Goal: Task Accomplishment & Management: Manage account settings

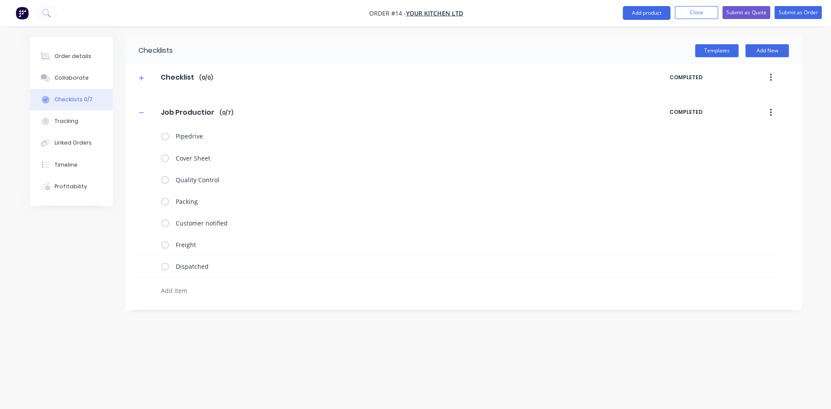
click at [143, 112] on icon "button" at bounding box center [140, 112] width 5 height 6
click at [63, 58] on div "Order details" at bounding box center [73, 56] width 37 height 8
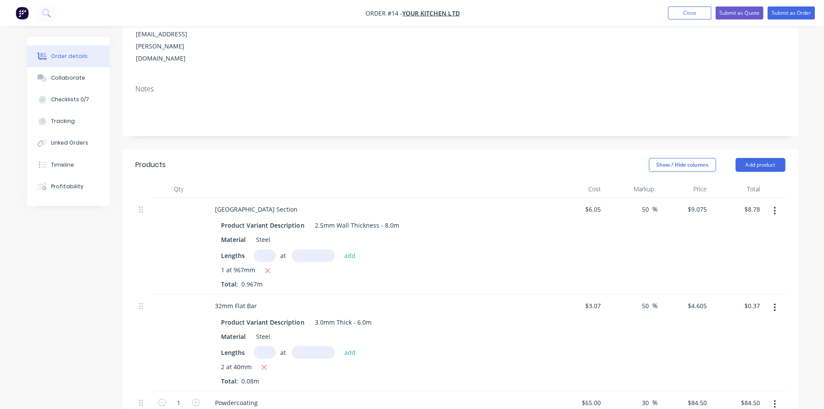
scroll to position [172, 0]
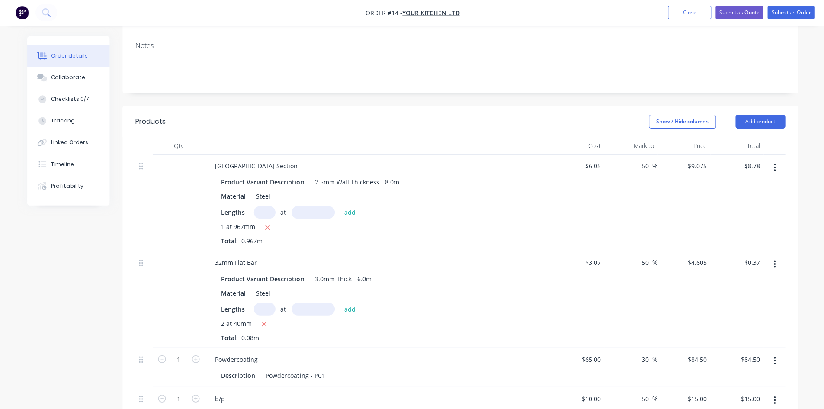
click at [72, 77] on div "Collaborate" at bounding box center [68, 78] width 34 height 8
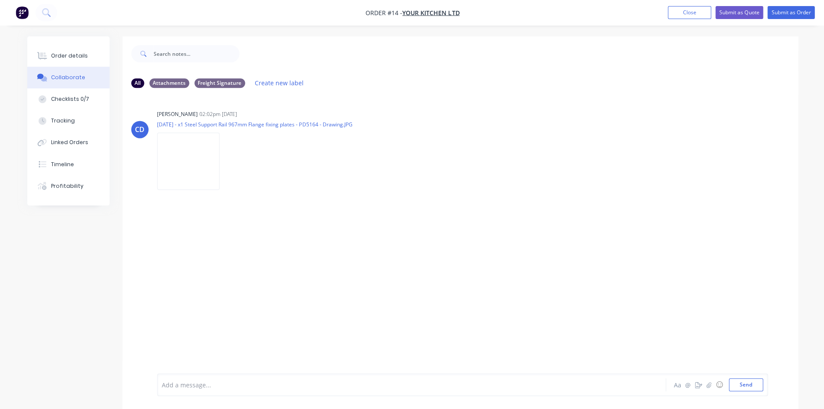
click at [196, 164] on img at bounding box center [188, 161] width 62 height 57
click at [405, 217] on div "CD Caley Dent 02:02pm 04/09/25 2025-09-03 - x1 Steel Support Rail 967mm Flange …" at bounding box center [459, 234] width 675 height 278
click at [70, 55] on div "Order details" at bounding box center [69, 56] width 37 height 8
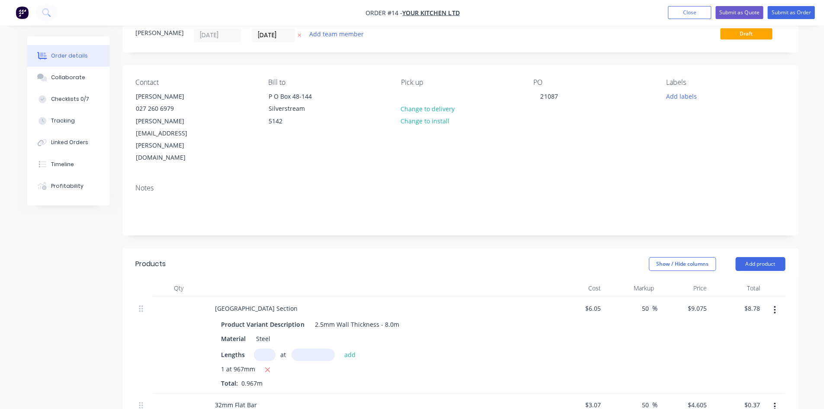
scroll to position [43, 0]
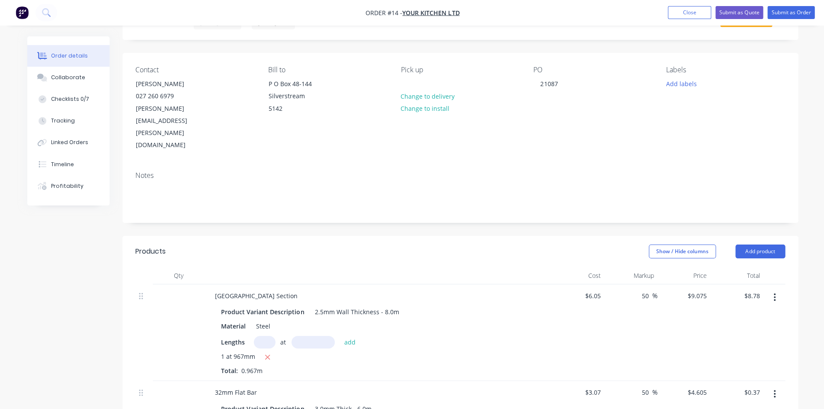
click at [756, 244] on button "Add product" at bounding box center [760, 251] width 50 height 14
click at [747, 267] on div "Product catalogue" at bounding box center [743, 273] width 67 height 13
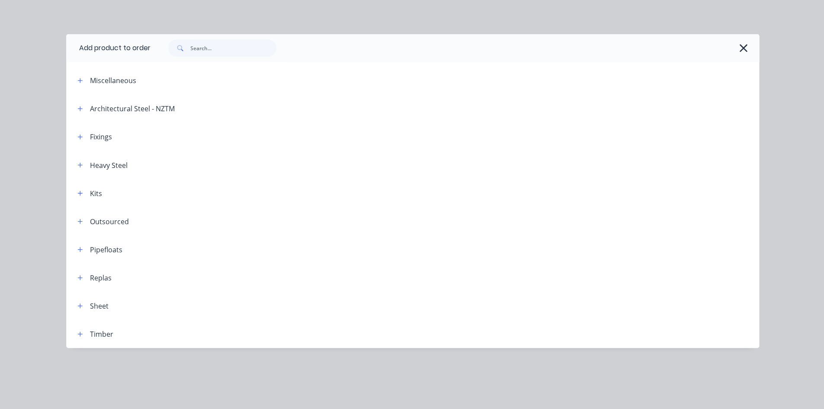
click at [744, 48] on icon "button" at bounding box center [742, 48] width 9 height 12
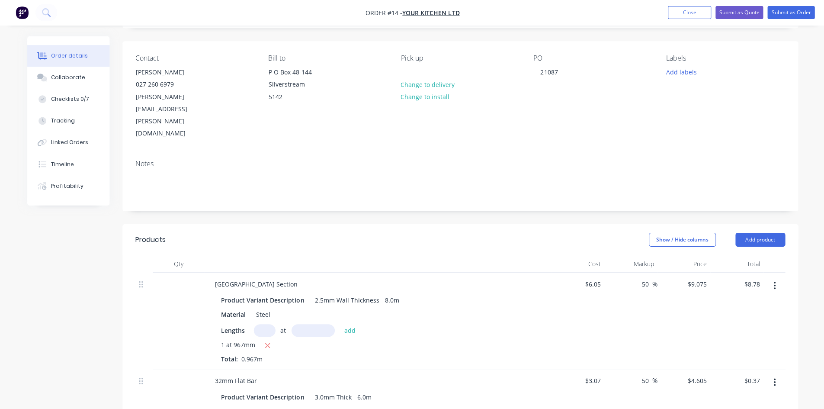
scroll to position [86, 0]
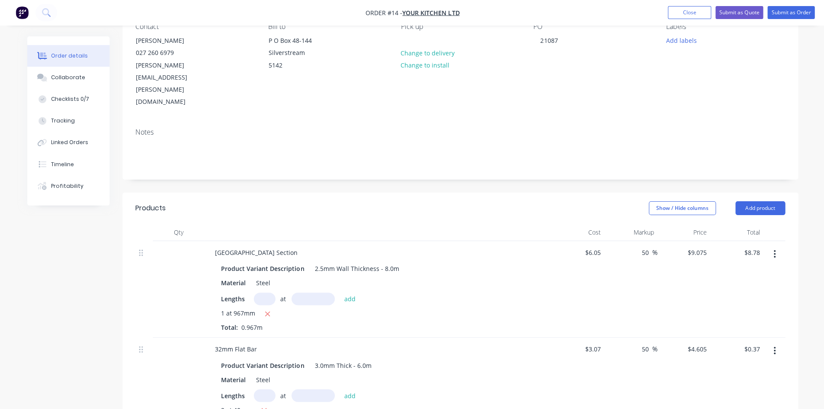
click at [758, 201] on button "Add product" at bounding box center [760, 208] width 50 height 14
click at [737, 258] on div "Product Kit" at bounding box center [743, 264] width 67 height 13
click at [743, 140] on div "Notes" at bounding box center [459, 150] width 675 height 58
click at [752, 201] on button "Add product" at bounding box center [760, 208] width 50 height 14
click at [720, 276] on div "Back" at bounding box center [743, 282] width 67 height 13
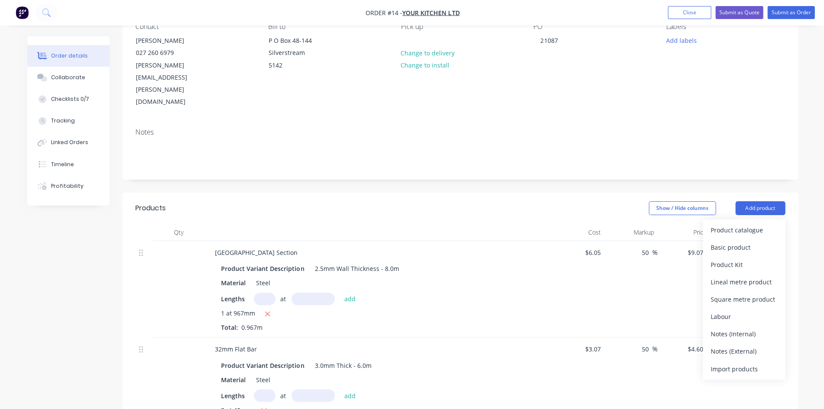
click at [746, 224] on div "Product catalogue" at bounding box center [743, 230] width 67 height 13
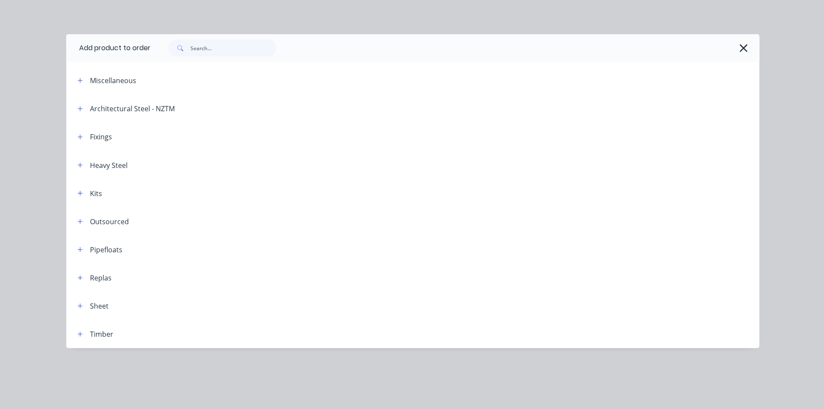
click at [79, 196] on icon "button" at bounding box center [79, 193] width 5 height 6
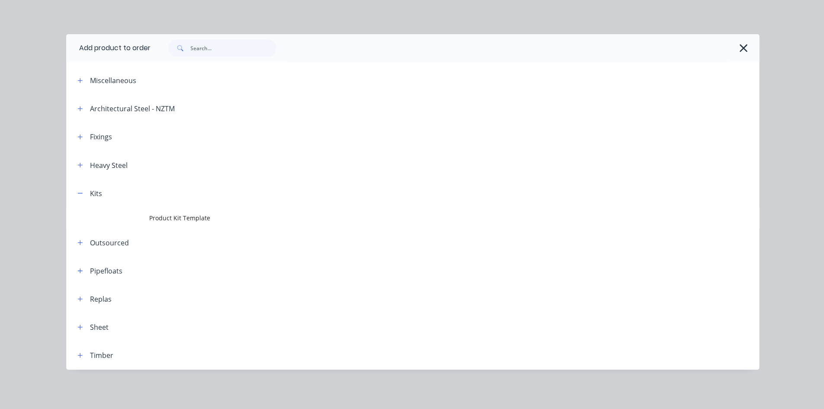
click at [175, 219] on span "Product Kit Template" at bounding box center [392, 217] width 487 height 9
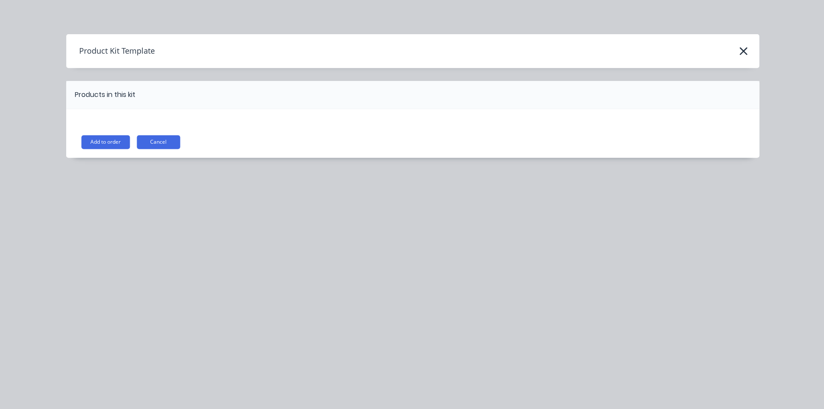
click at [100, 140] on button "Add to order" at bounding box center [105, 142] width 48 height 14
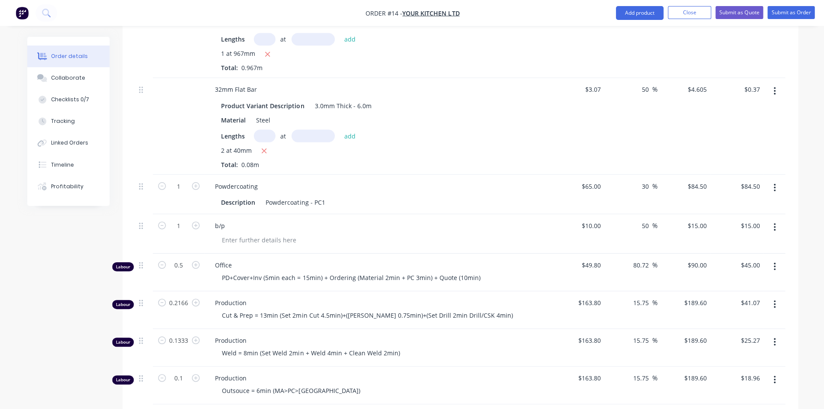
scroll to position [173, 0]
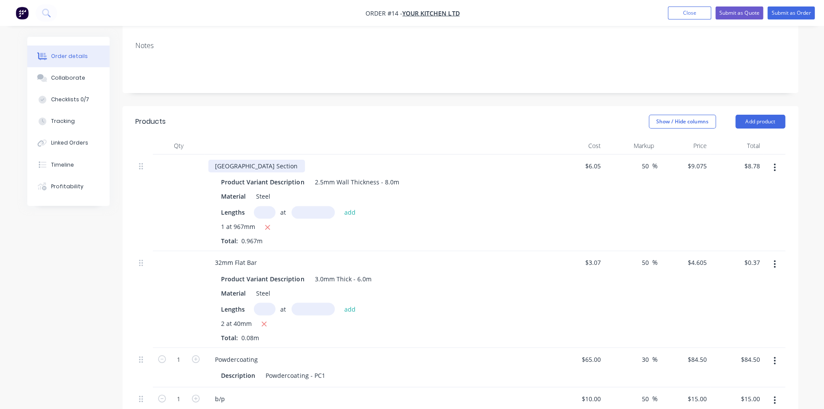
drag, startPoint x: 215, startPoint y: 129, endPoint x: 309, endPoint y: 133, distance: 94.4
click at [309, 160] on div "[GEOGRAPHIC_DATA] Section" at bounding box center [377, 166] width 339 height 13
copy div "[GEOGRAPHIC_DATA] Section"
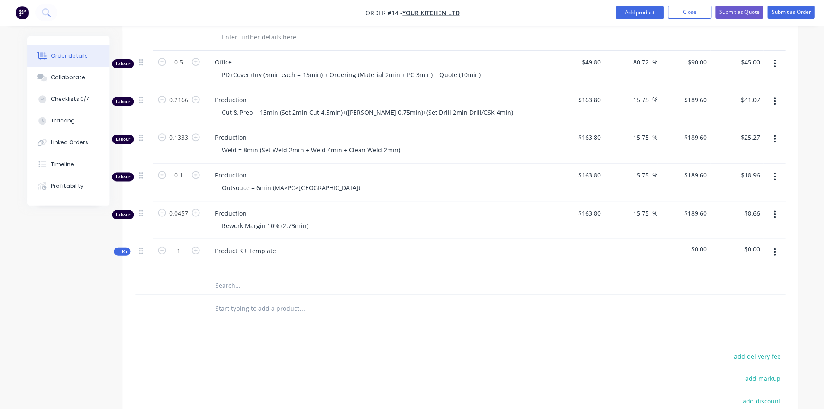
scroll to position [604, 0]
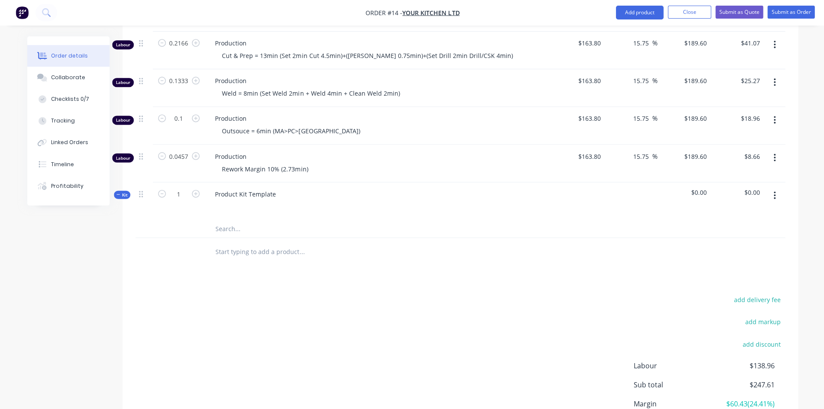
click at [236, 220] on input "text" at bounding box center [301, 228] width 173 height 17
paste input "[GEOGRAPHIC_DATA] Section"
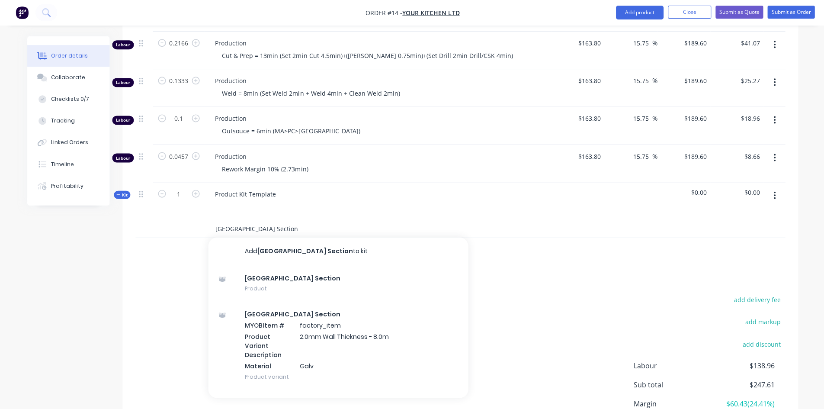
type input "[GEOGRAPHIC_DATA] Section"
click at [287, 301] on div "30x30 Square Hollow Section MYOB Item # factory_item Product Variant Descriptio…" at bounding box center [338, 345] width 260 height 88
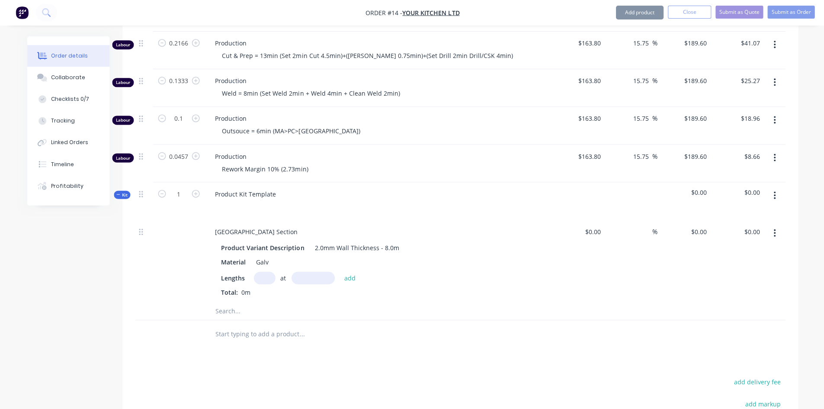
type input "$6.96"
type input "50"
type input "$10.44"
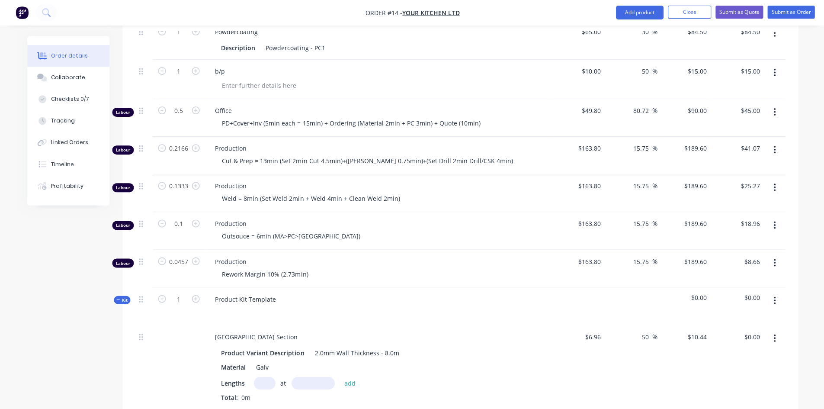
scroll to position [561, 0]
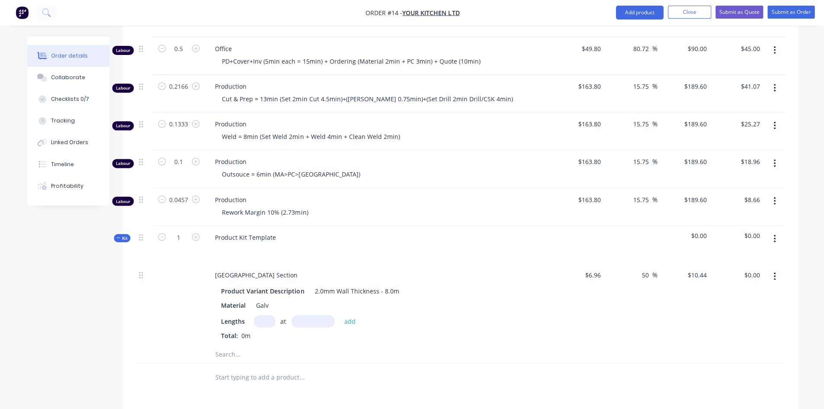
click at [268, 315] on input "text" at bounding box center [265, 321] width 22 height 13
type input "1"
type input "967mm"
click at [350, 315] on button "add" at bounding box center [350, 321] width 20 height 12
type input "$10.10"
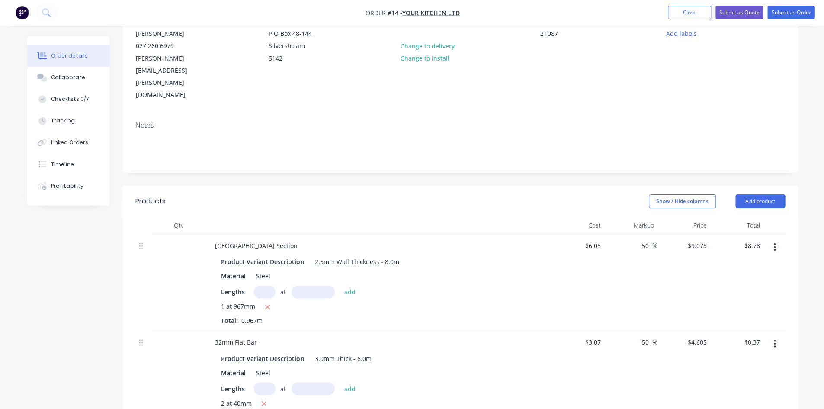
scroll to position [172, 0]
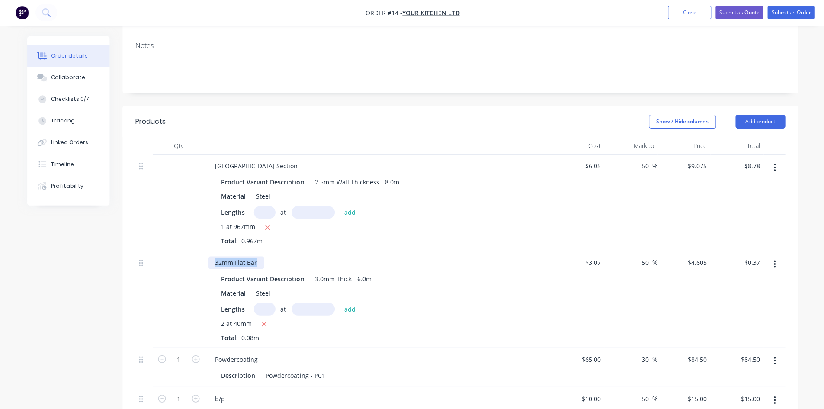
drag, startPoint x: 211, startPoint y: 226, endPoint x: 275, endPoint y: 227, distance: 63.6
click at [275, 257] on div "32mm Flat Bar" at bounding box center [377, 263] width 339 height 13
copy div "32mm Flat Bar"
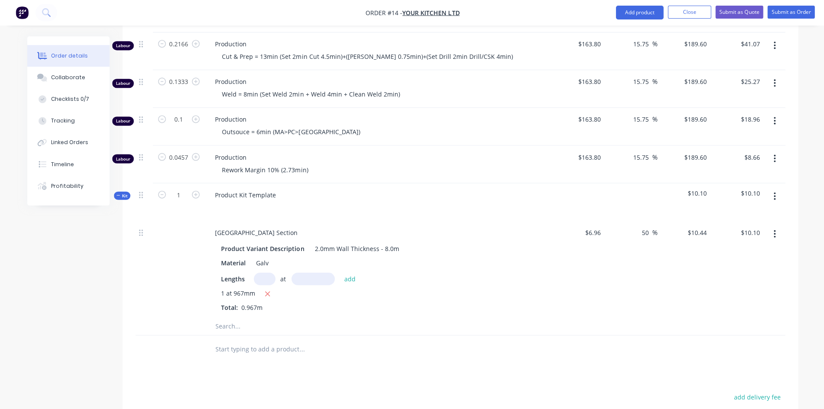
scroll to position [604, 0]
click at [227, 317] on input "text" at bounding box center [301, 325] width 173 height 17
paste input "32mm Flat Bar"
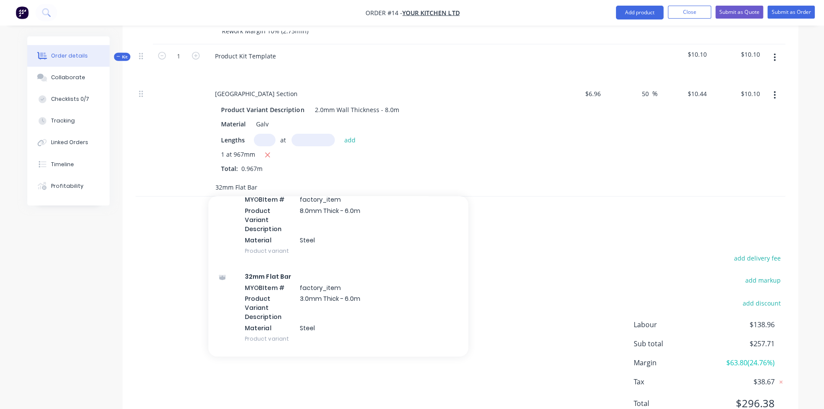
scroll to position [216, 0]
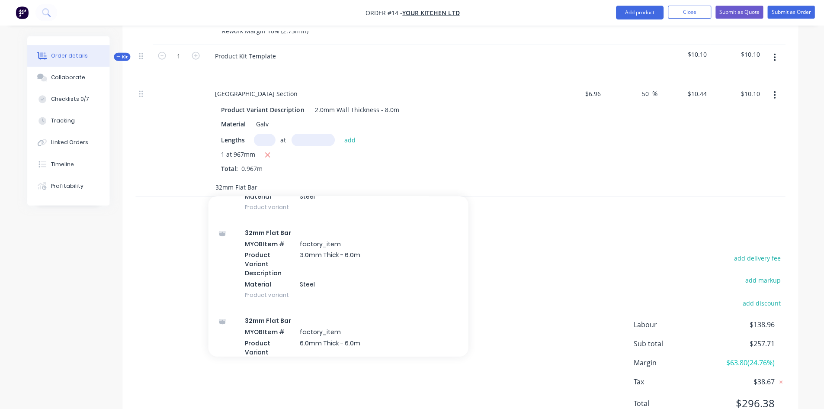
type input "32mm Flat Bar"
click at [305, 228] on div "32mm Flat Bar MYOB Item # factory_item Product Variant Description 3.0mm Thick …" at bounding box center [338, 264] width 260 height 88
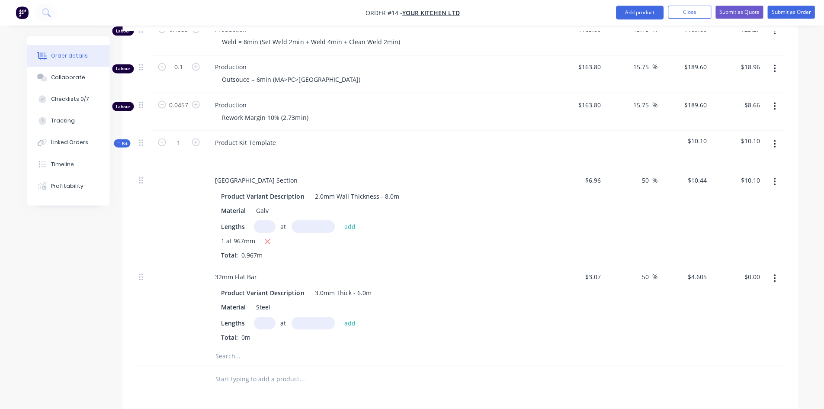
scroll to position [825, 0]
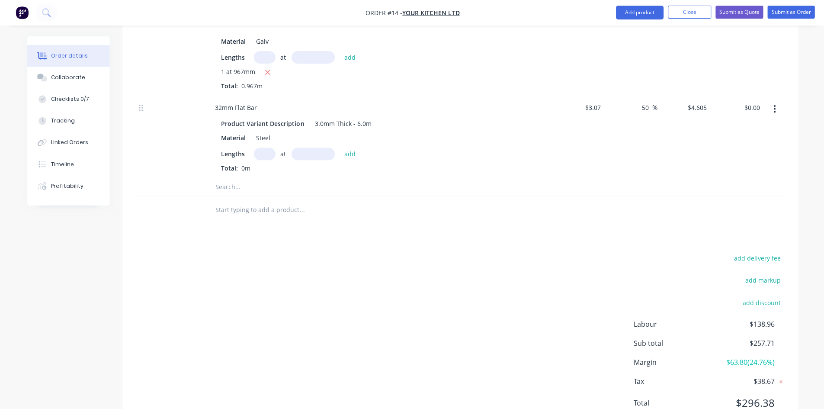
click at [267, 148] on input "text" at bounding box center [265, 154] width 22 height 13
type input "2"
type input "40mm"
drag, startPoint x: 350, startPoint y: 119, endPoint x: 360, endPoint y: 120, distance: 10.8
click at [350, 148] on button "add" at bounding box center [350, 154] width 20 height 12
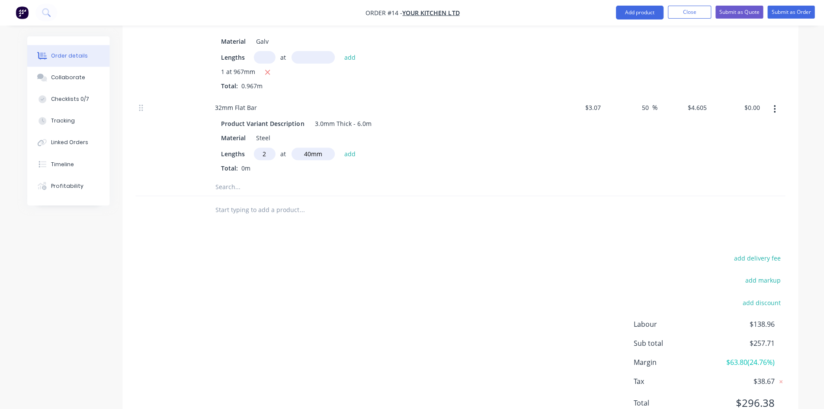
type input "$0.37"
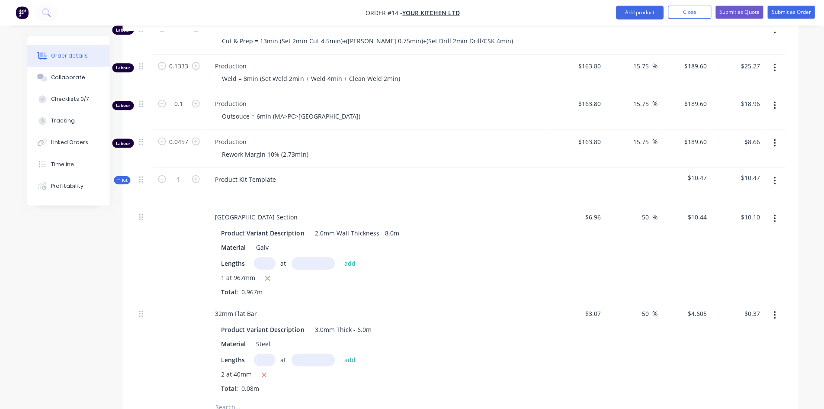
scroll to position [666, 0]
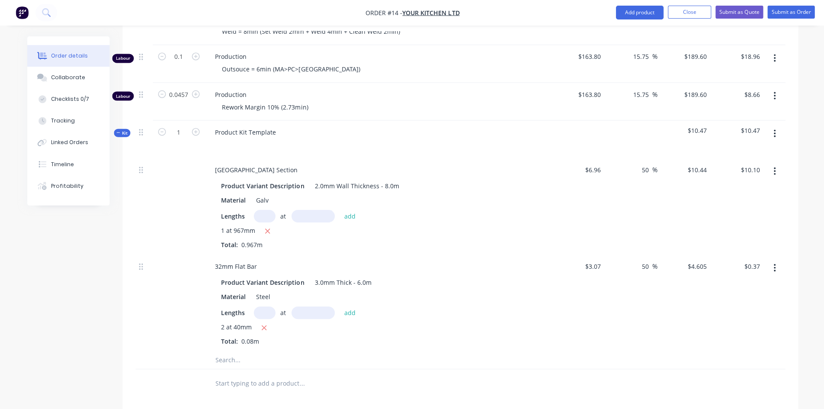
click at [233, 351] on input "text" at bounding box center [301, 359] width 173 height 17
type input "powdercoating"
click at [495, 290] on div "Material Steel" at bounding box center [376, 296] width 317 height 13
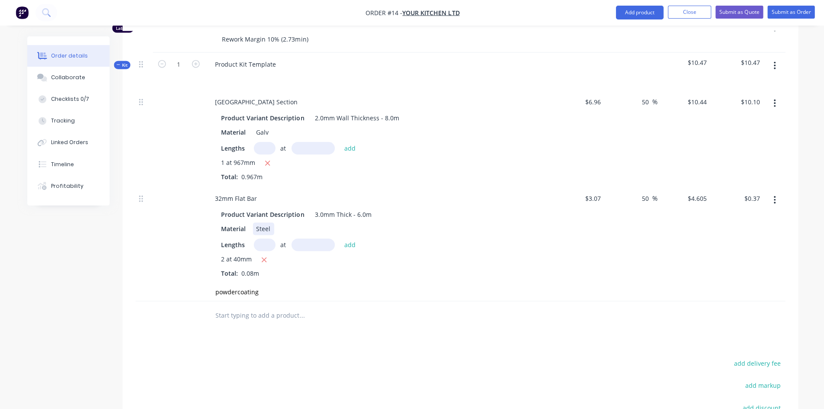
scroll to position [796, 0]
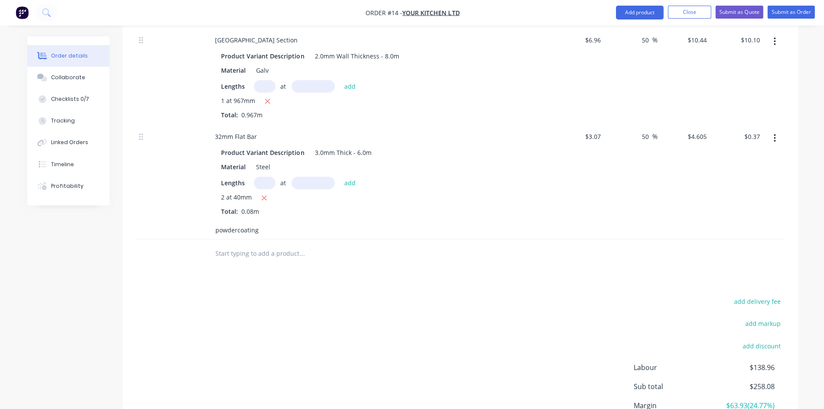
click at [250, 222] on input "powdercoating" at bounding box center [301, 230] width 173 height 17
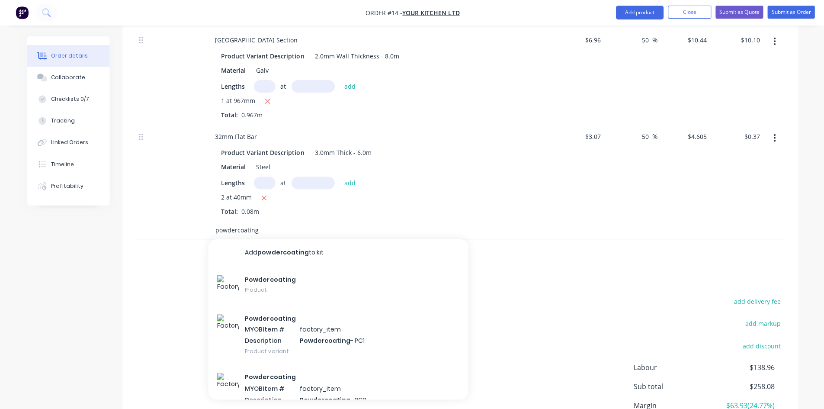
click at [272, 222] on input "powdercoating" at bounding box center [301, 230] width 173 height 17
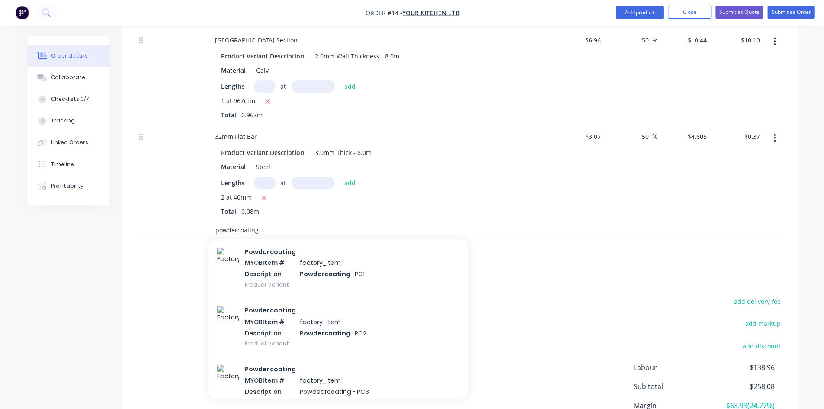
scroll to position [87, 0]
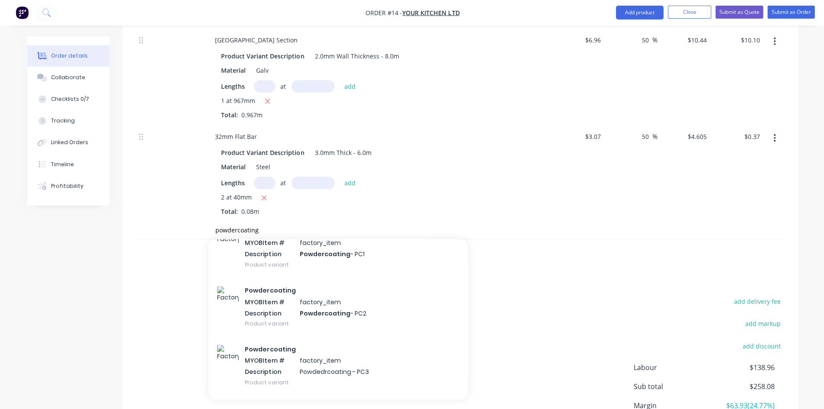
click at [318, 219] on div "Powdercoating MYOB Item # factory_item Description Powdercoating - PC1 Product …" at bounding box center [338, 248] width 260 height 58
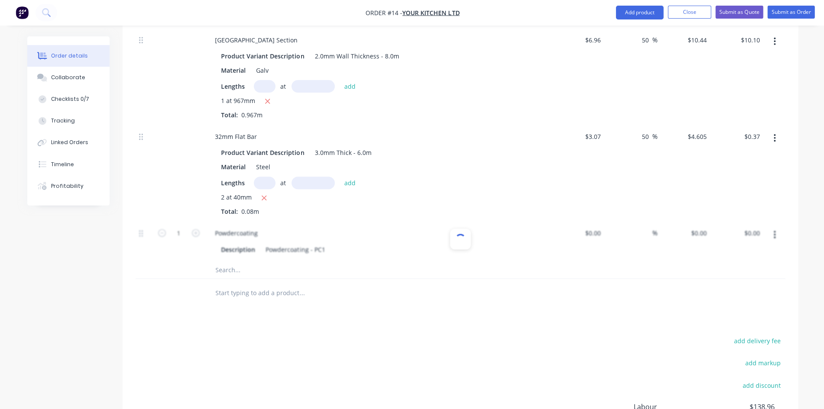
type input "50"
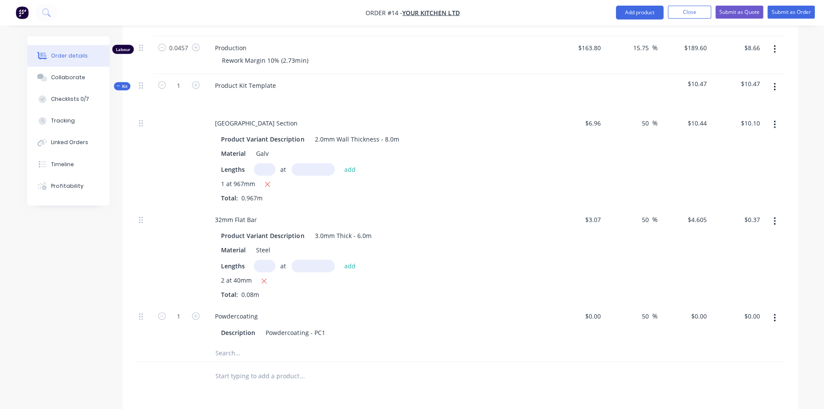
scroll to position [796, 0]
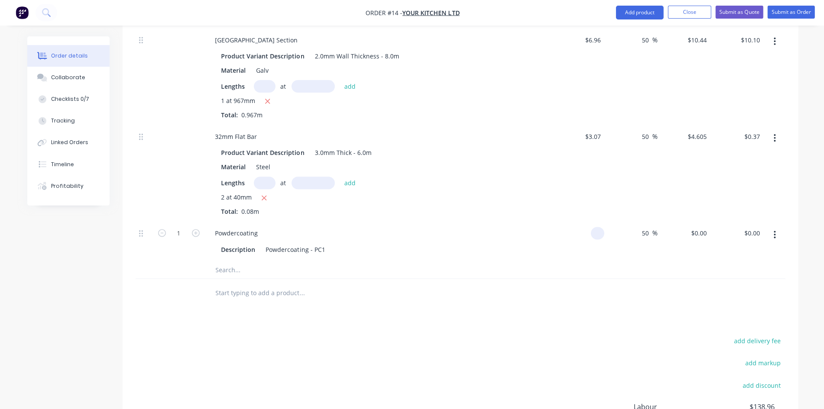
click at [592, 227] on div at bounding box center [596, 233] width 13 height 13
type input "$65.00"
type input "$97.50"
type input "30"
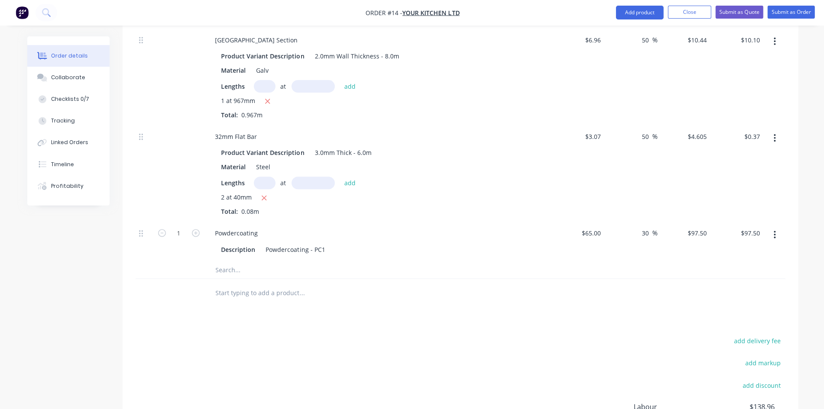
type input "84.5"
type input "$84.50"
click at [236, 261] on input "text" at bounding box center [301, 269] width 173 height 17
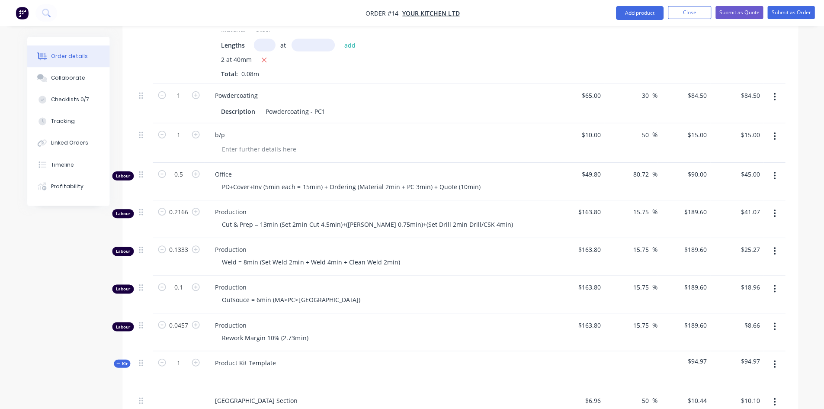
scroll to position [407, 0]
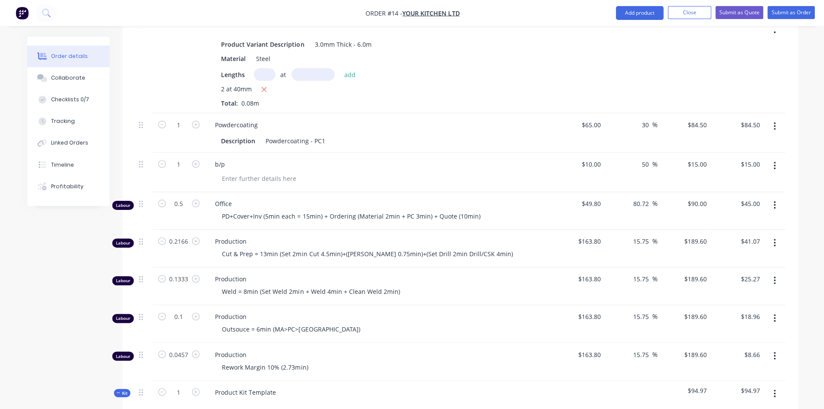
type input "B/"
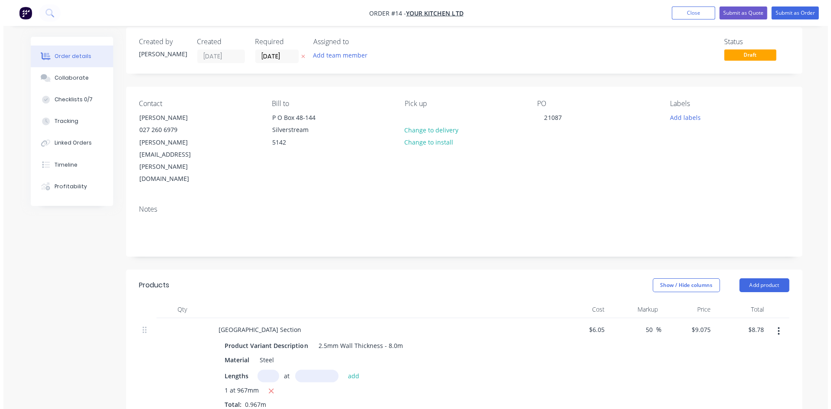
scroll to position [0, 0]
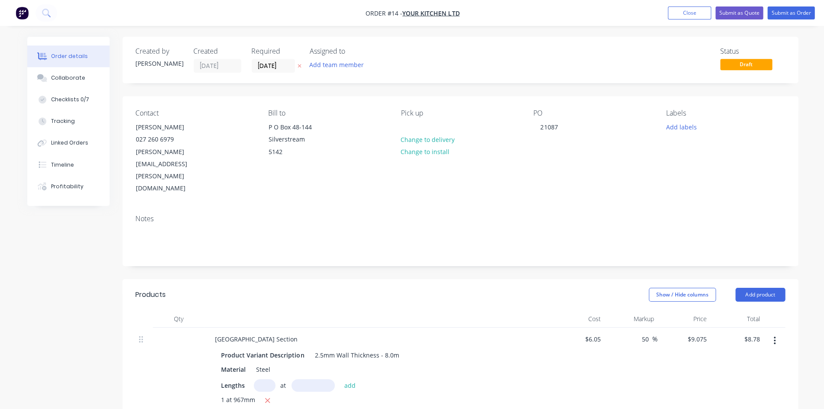
click at [69, 55] on div "Order details" at bounding box center [69, 56] width 37 height 8
click at [686, 12] on button "Close" at bounding box center [688, 12] width 43 height 13
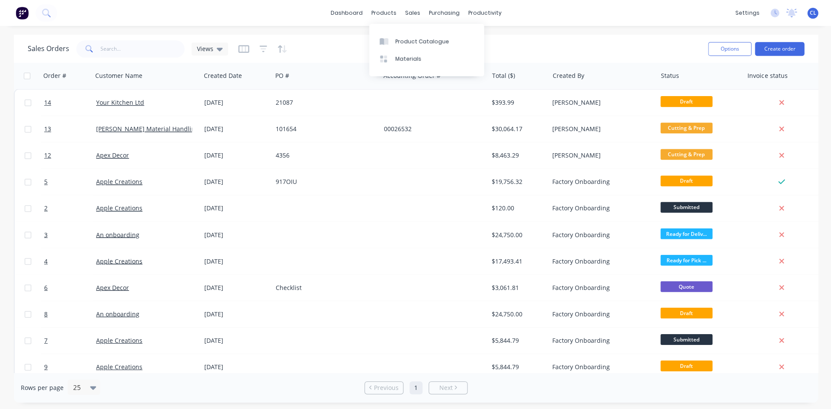
click at [410, 41] on div "Product Catalogue" at bounding box center [422, 42] width 54 height 8
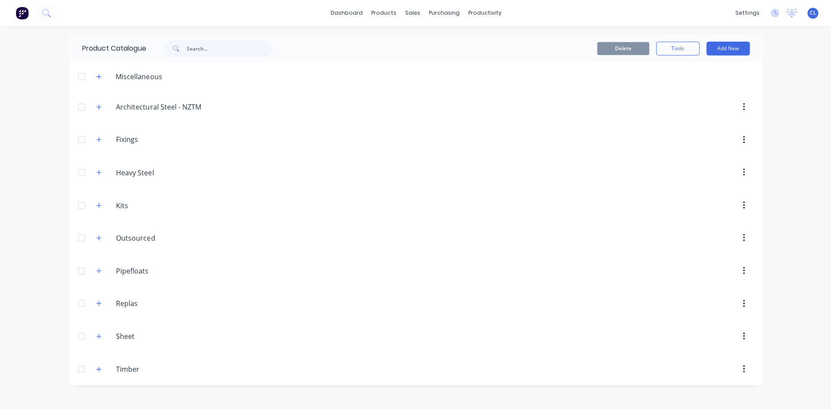
click at [99, 271] on icon "button" at bounding box center [98, 270] width 5 height 6
click at [180, 301] on div "Hosefloat" at bounding box center [415, 302] width 692 height 31
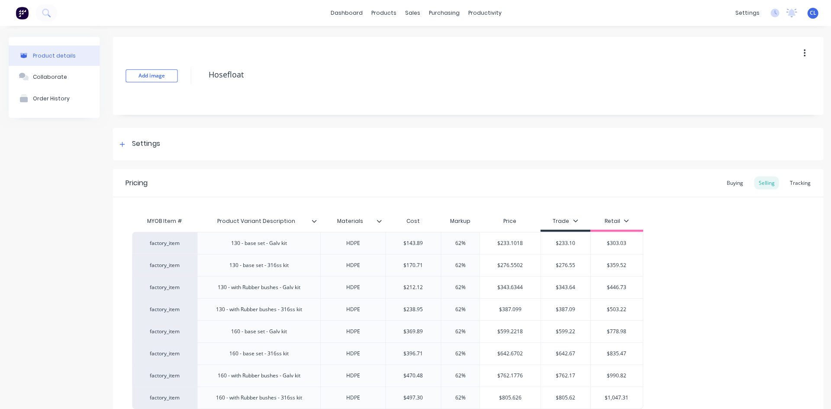
type textarea "x"
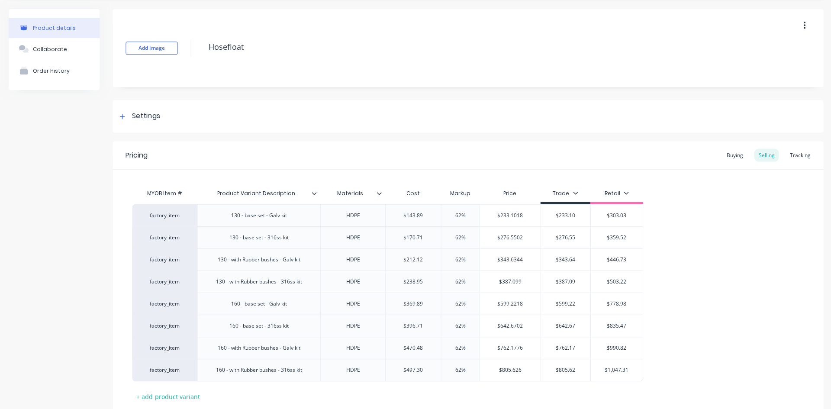
scroll to position [85, 0]
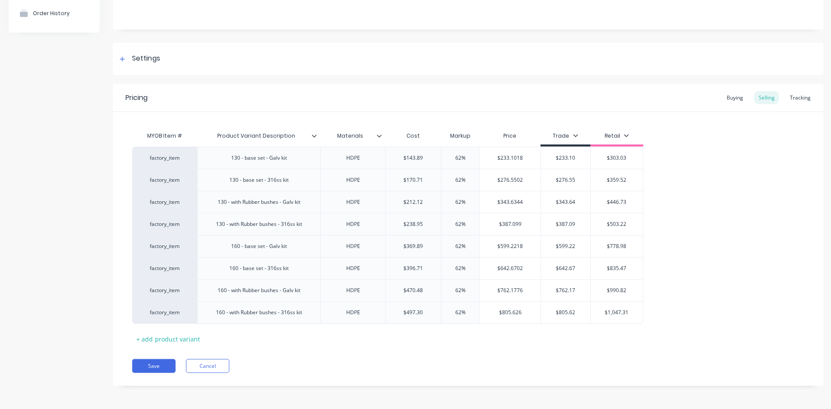
click at [166, 162] on div "factory_item" at bounding box center [164, 157] width 65 height 22
click at [165, 162] on div "factory_item" at bounding box center [164, 157] width 65 height 22
click at [164, 162] on div "factory_item" at bounding box center [164, 157] width 65 height 22
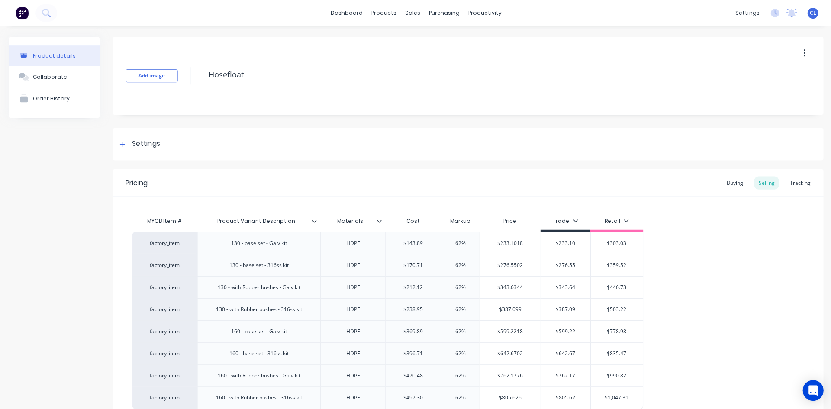
click at [164, 265] on div "factory_item" at bounding box center [165, 265] width 48 height 8
type input "130"
click at [165, 277] on button "Hosefloat130" at bounding box center [168, 277] width 55 height 13
type textarea "x"
click at [169, 239] on div "factory_item" at bounding box center [165, 243] width 48 height 8
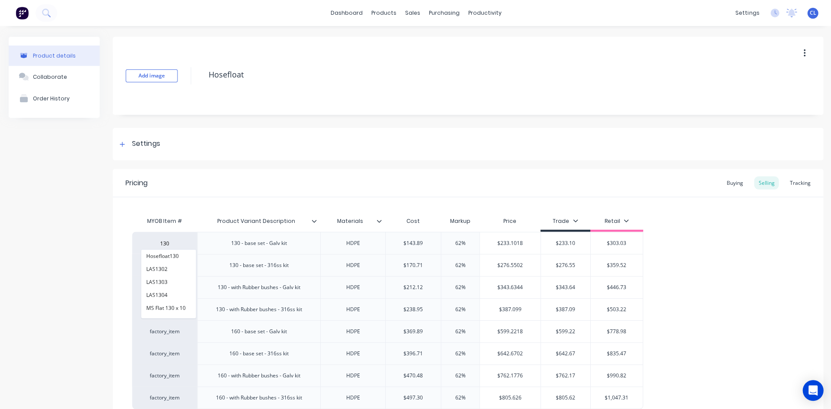
type input "130"
click at [169, 257] on button "Hosefloat130" at bounding box center [168, 255] width 55 height 13
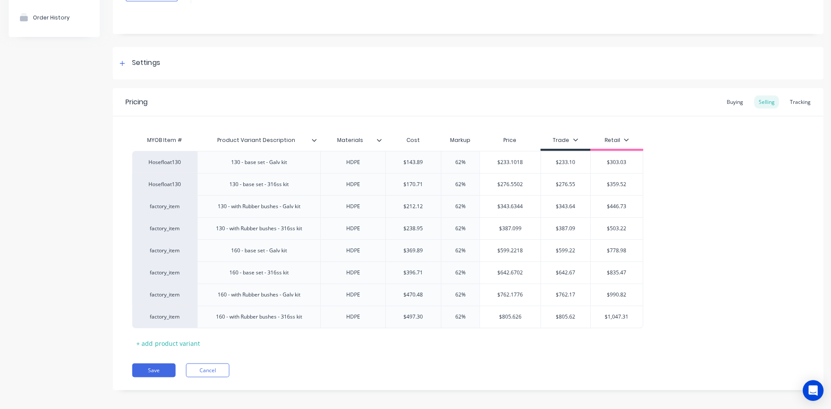
scroll to position [85, 0]
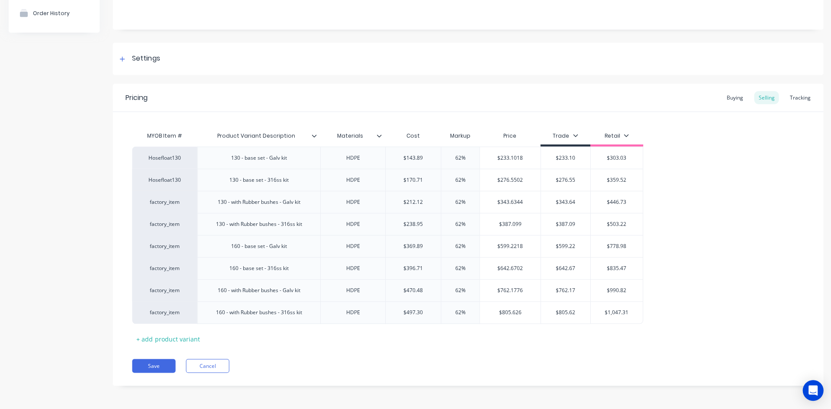
click at [152, 365] on button "Save" at bounding box center [153, 365] width 43 height 14
type textarea "x"
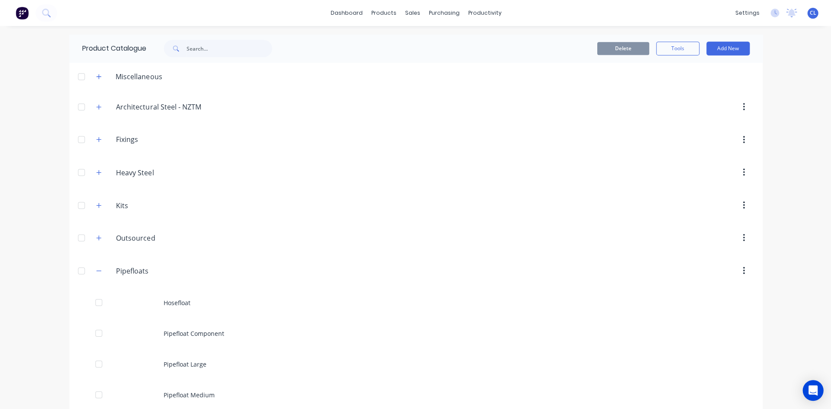
click at [144, 271] on input "Pipefloats" at bounding box center [167, 270] width 103 height 10
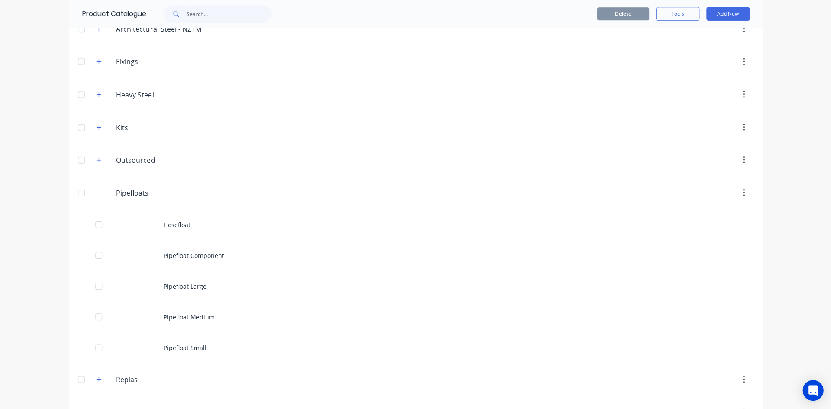
scroll to position [138, 0]
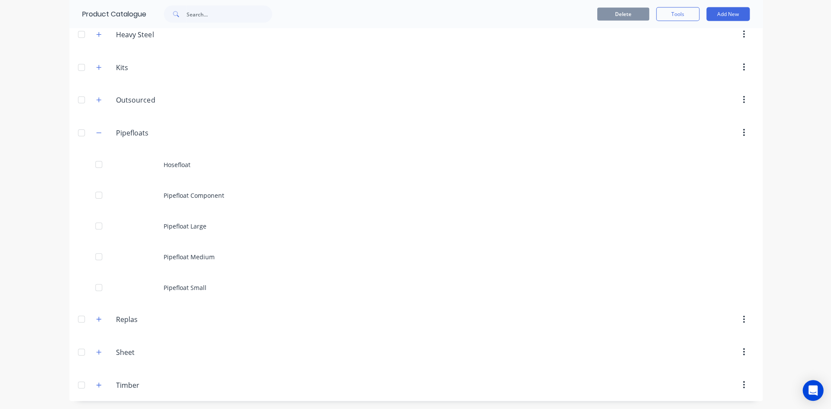
click at [96, 316] on icon "button" at bounding box center [98, 318] width 5 height 6
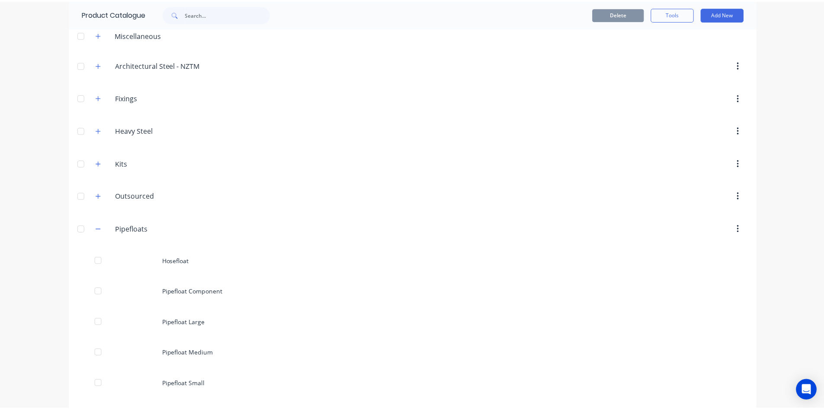
scroll to position [0, 0]
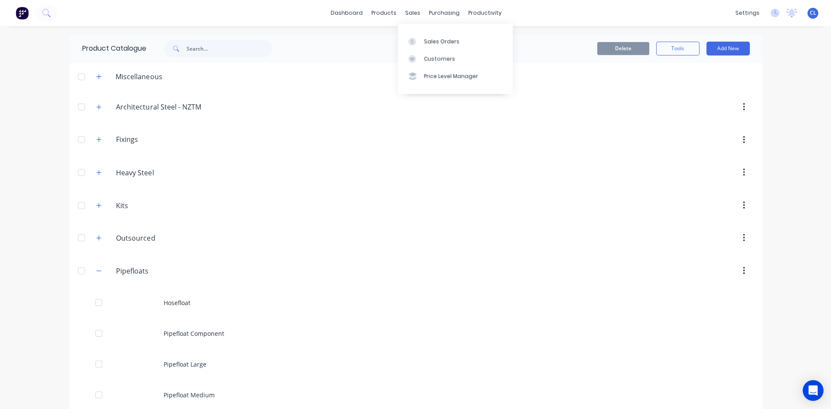
click at [400, 12] on div "sales" at bounding box center [412, 12] width 24 height 13
click at [451, 39] on div "Sales Orders" at bounding box center [440, 42] width 35 height 8
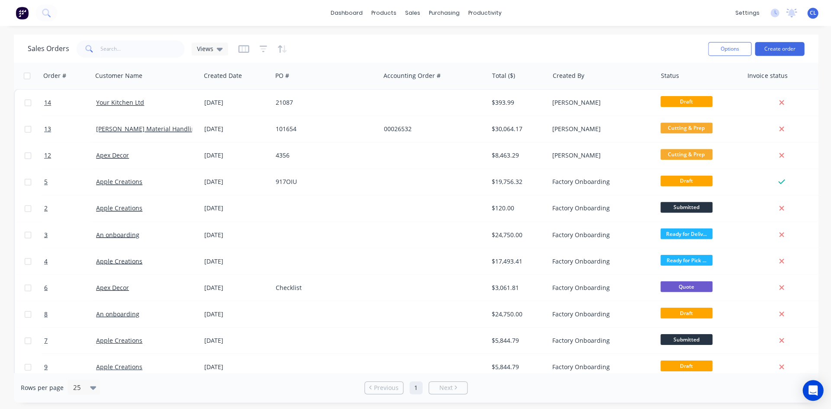
click at [134, 101] on link "Your Kitchen Ltd" at bounding box center [120, 102] width 48 height 8
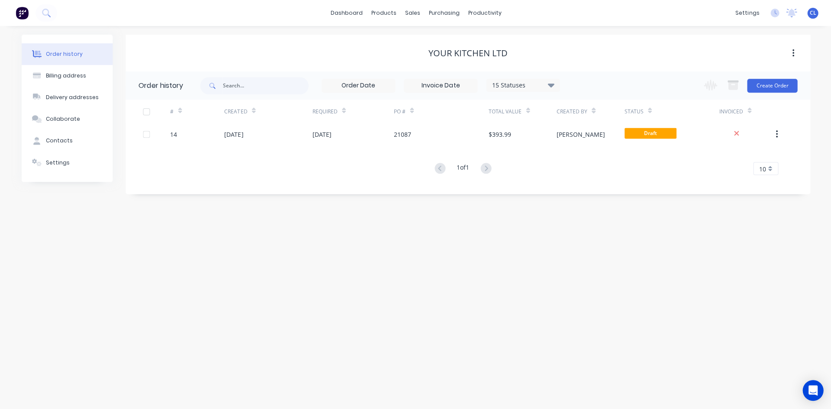
click at [174, 134] on div "14" at bounding box center [173, 134] width 7 height 9
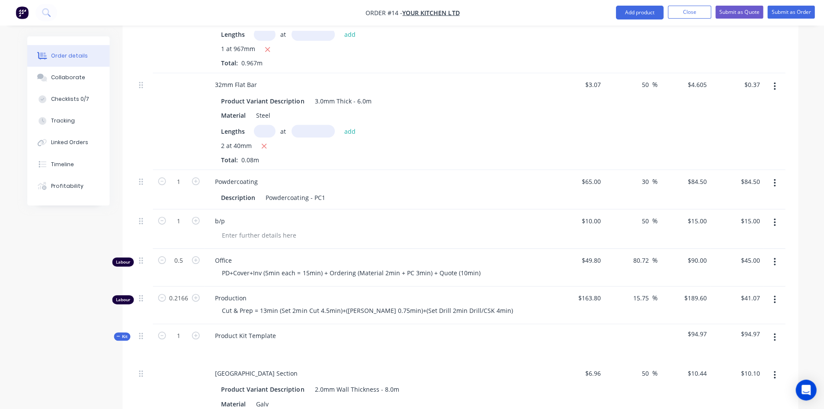
scroll to position [389, 0]
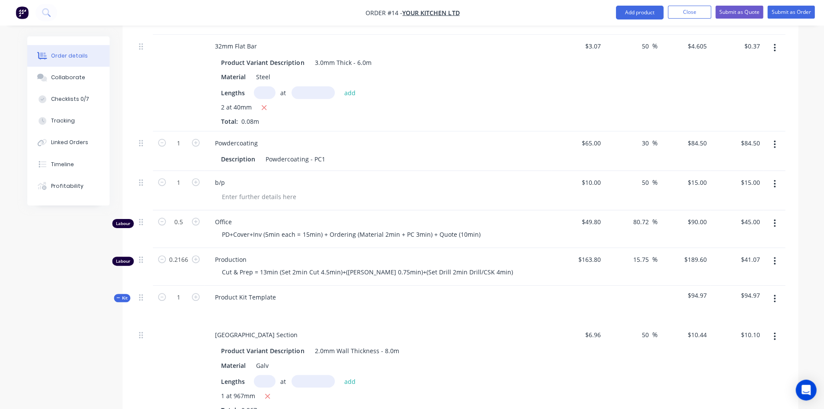
click at [687, 12] on button "Close" at bounding box center [688, 12] width 43 height 13
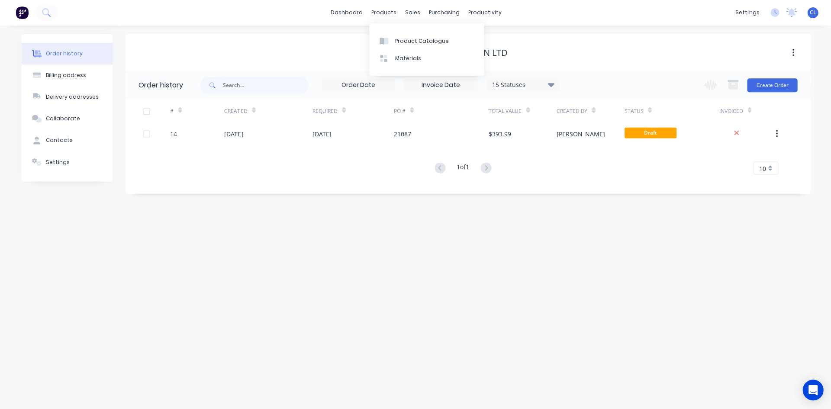
click at [394, 14] on div "products" at bounding box center [383, 12] width 34 height 13
click at [406, 42] on div "Product Catalogue" at bounding box center [422, 42] width 54 height 8
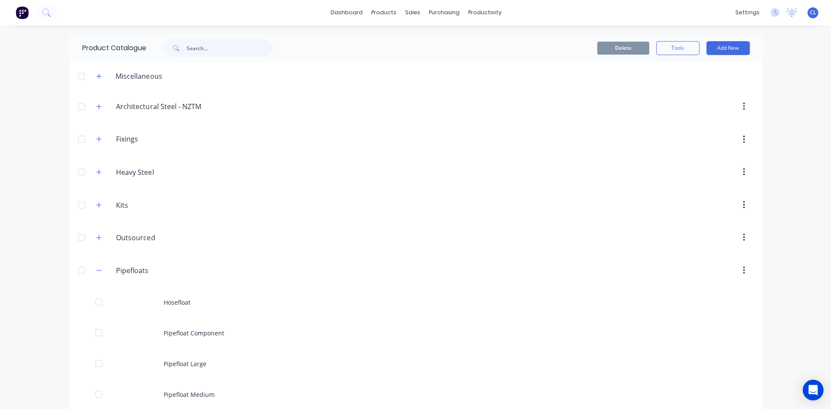
click at [96, 205] on icon "button" at bounding box center [98, 204] width 5 height 5
click at [169, 237] on div "Product Kit Template" at bounding box center [415, 236] width 692 height 31
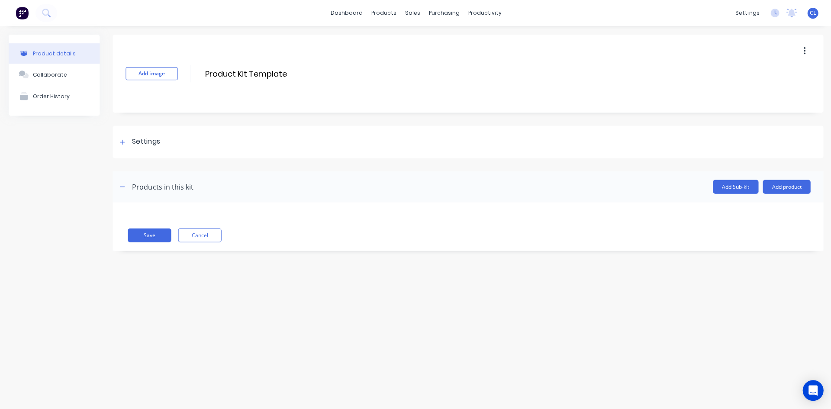
click at [124, 140] on icon at bounding box center [121, 142] width 5 height 6
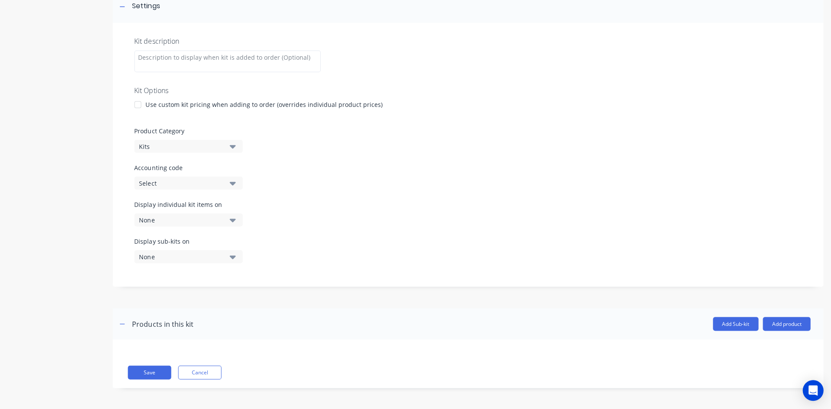
scroll to position [92, 0]
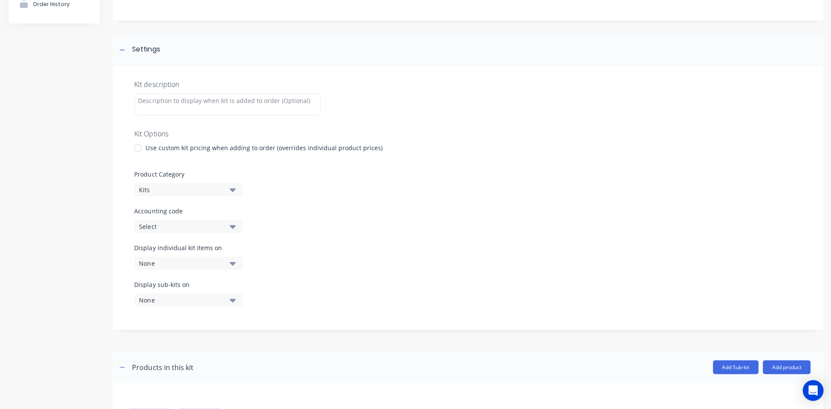
click at [231, 225] on icon "button" at bounding box center [232, 226] width 6 height 3
click at [191, 251] on code "text" at bounding box center [205, 251] width 92 height 17
type code "s"
click at [501, 89] on div "Kit description Kit Options Use custom kit pricing when adding to order (overri…" at bounding box center [467, 197] width 710 height 263
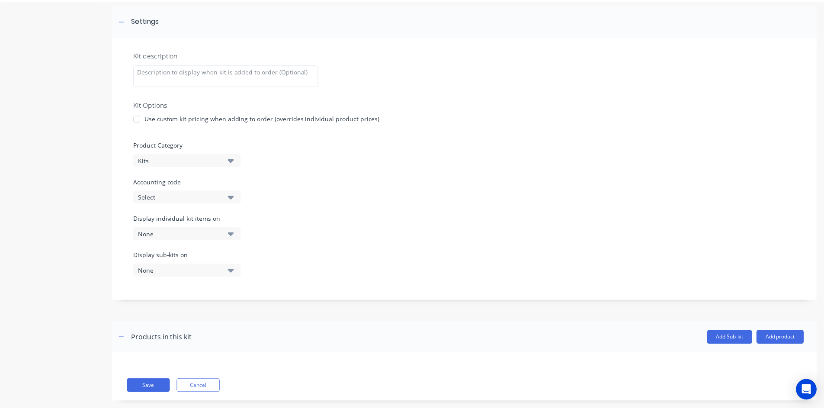
scroll to position [135, 0]
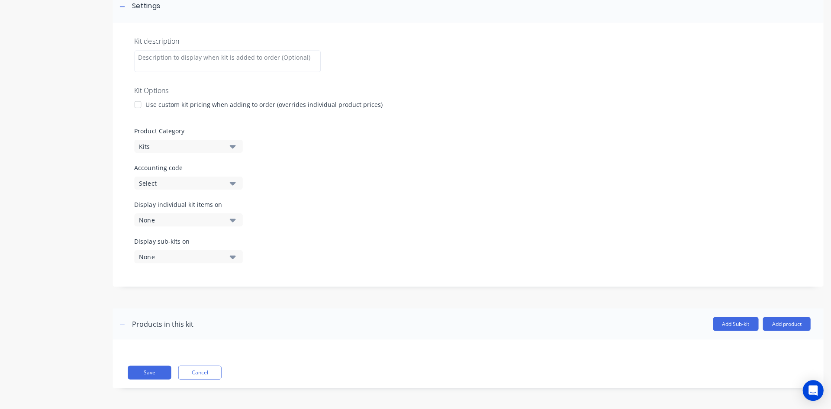
click at [204, 370] on button "Cancel" at bounding box center [199, 372] width 43 height 14
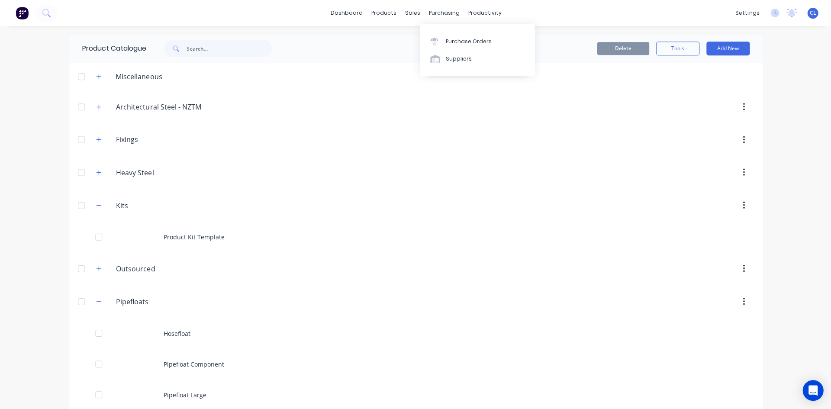
click at [409, 10] on div "sales" at bounding box center [412, 12] width 24 height 13
click at [426, 41] on div "Sales Orders" at bounding box center [440, 42] width 35 height 8
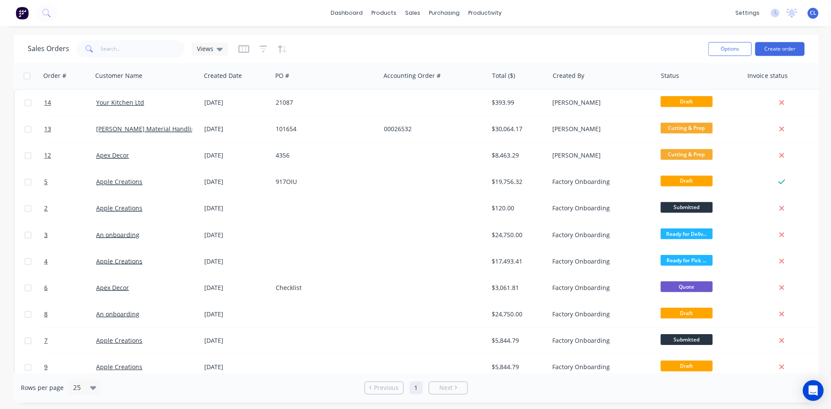
click at [123, 103] on link "Your Kitchen Ltd" at bounding box center [120, 102] width 48 height 8
click at [49, 105] on span "14" at bounding box center [47, 102] width 7 height 9
click at [48, 128] on span "13" at bounding box center [47, 129] width 7 height 9
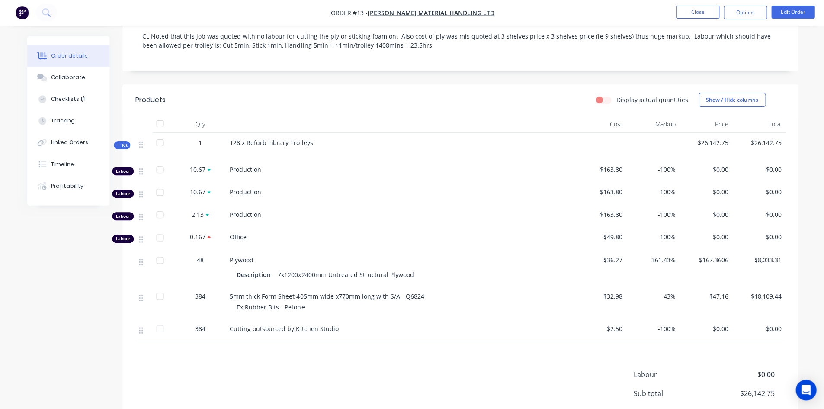
scroll to position [251, 0]
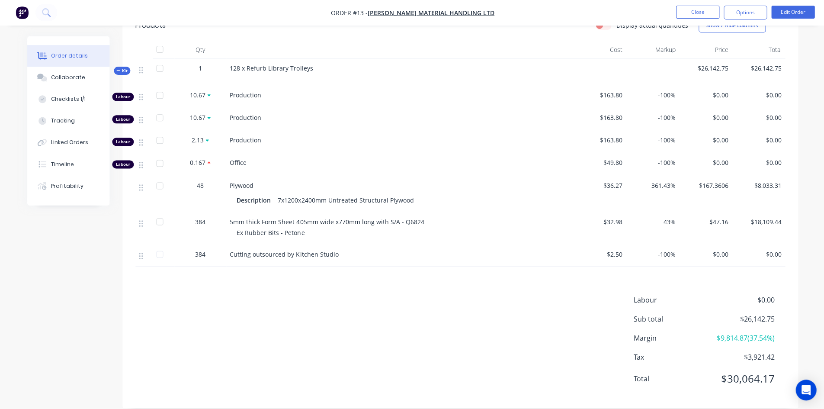
click at [206, 138] on icon at bounding box center [207, 140] width 3 height 5
click at [406, 88] on div "Production" at bounding box center [399, 97] width 346 height 22
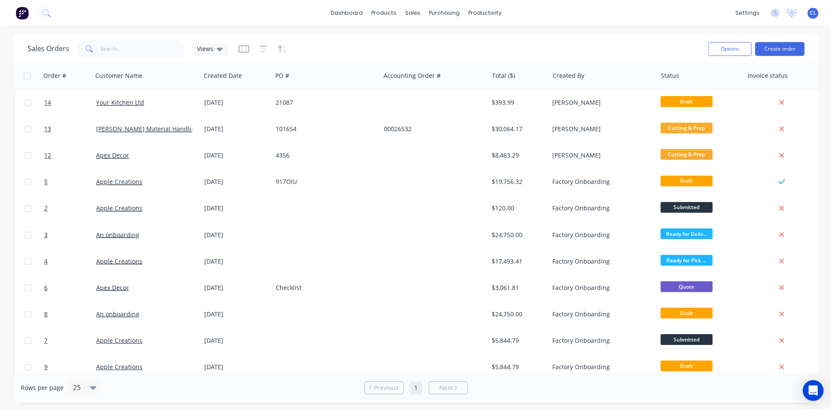
click at [47, 104] on span "14" at bounding box center [47, 102] width 7 height 9
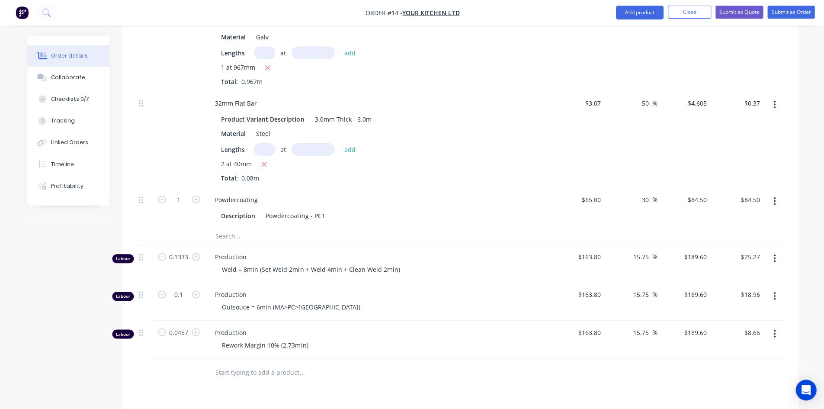
scroll to position [734, 0]
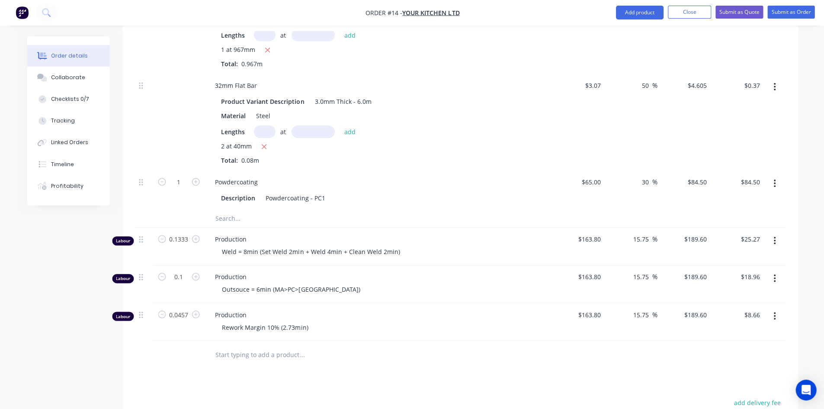
click at [246, 235] on span "Production" at bounding box center [381, 239] width 332 height 9
click at [310, 265] on div "Production Outsouce = 6min ([GEOGRAPHIC_DATA]>PC>[GEOGRAPHIC_DATA])" at bounding box center [378, 284] width 346 height 38
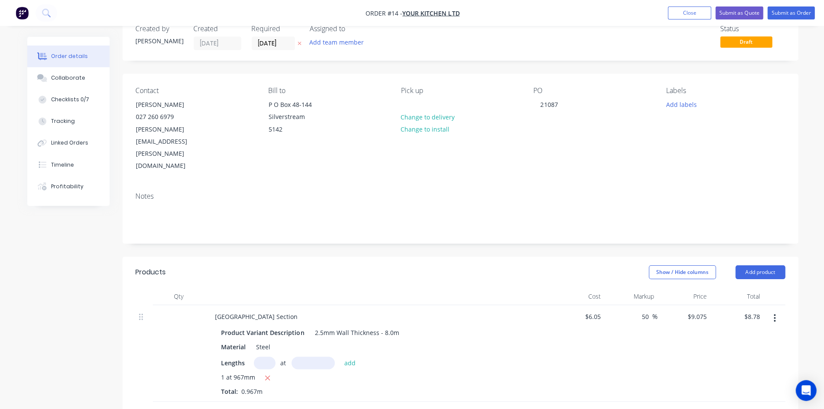
scroll to position [0, 0]
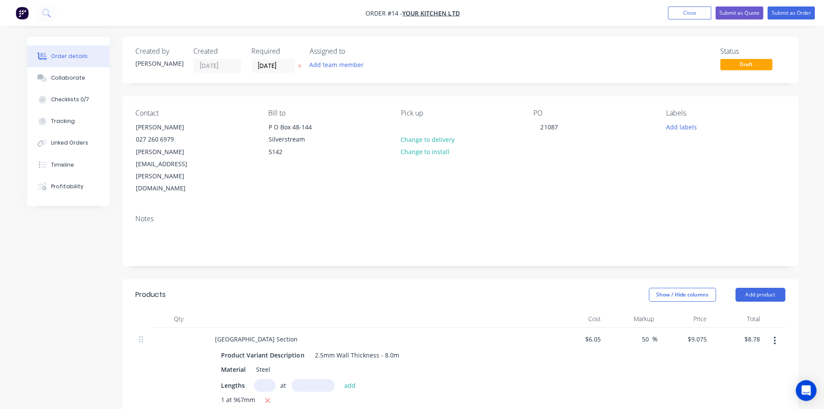
click at [687, 13] on button "Close" at bounding box center [688, 12] width 43 height 13
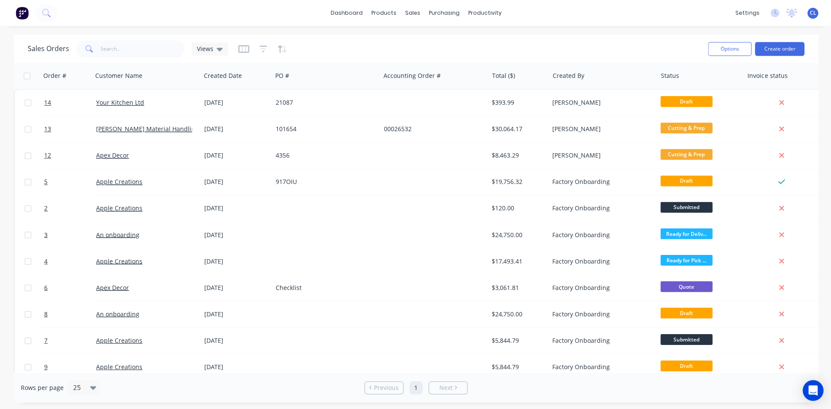
click at [50, 131] on span "13" at bounding box center [47, 129] width 7 height 9
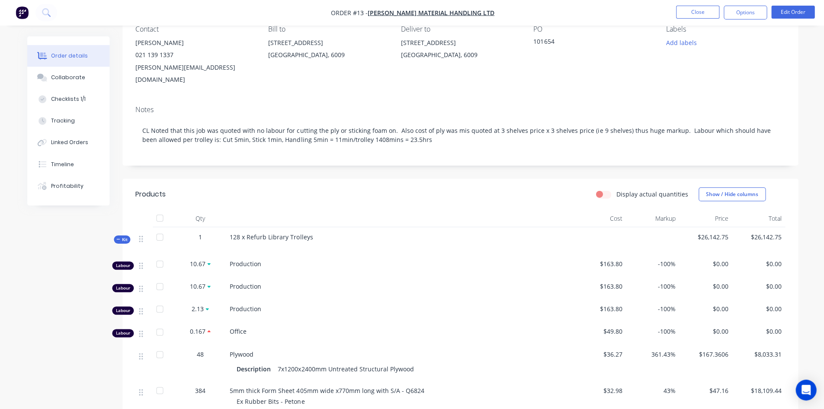
scroll to position [86, 0]
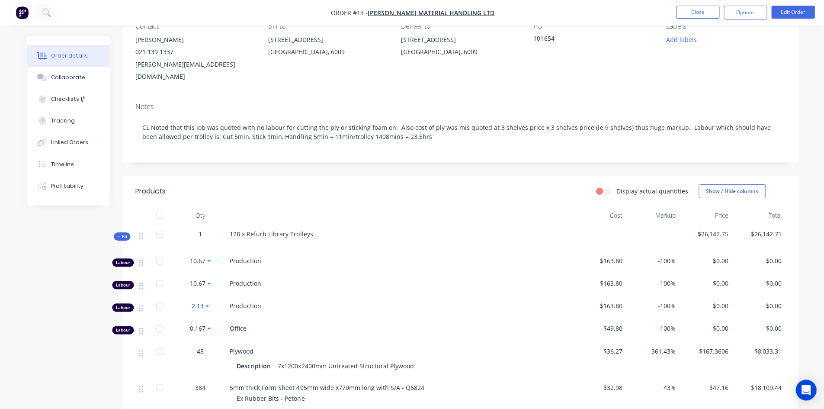
click at [616, 186] on label "Display actual quantities" at bounding box center [652, 190] width 72 height 9
click at [602, 186] on input "Display actual quantities" at bounding box center [598, 190] width 7 height 8
checkbox input "true"
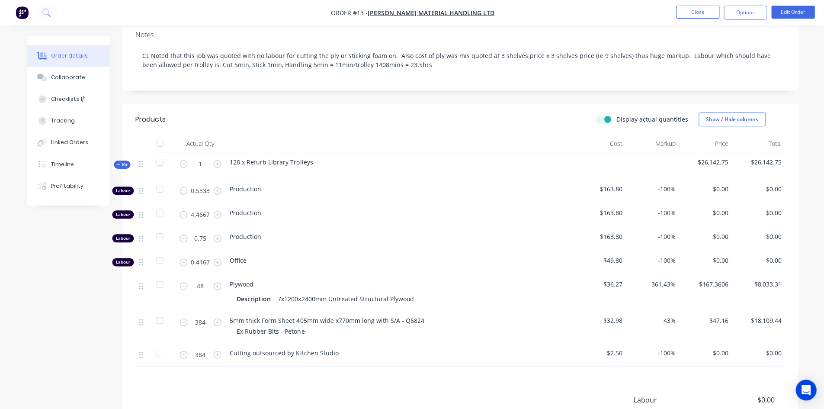
scroll to position [172, 0]
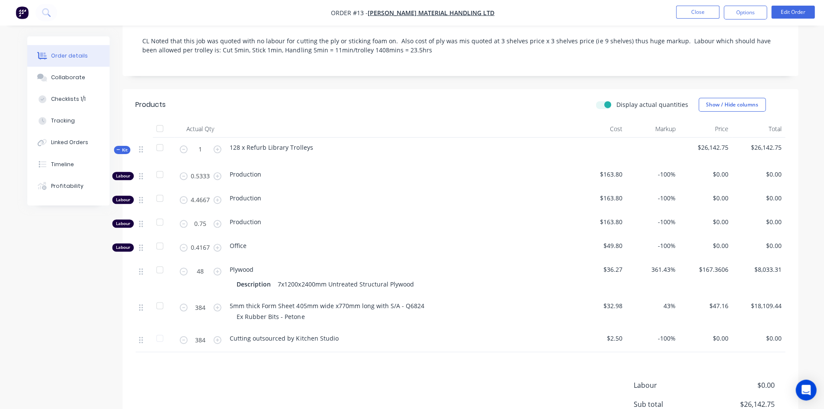
click at [215, 268] on icon "button" at bounding box center [217, 272] width 8 height 8
type input "49"
click at [616, 100] on label "Display actual quantities" at bounding box center [652, 104] width 72 height 9
click at [602, 100] on input "Display actual quantities" at bounding box center [598, 104] width 7 height 8
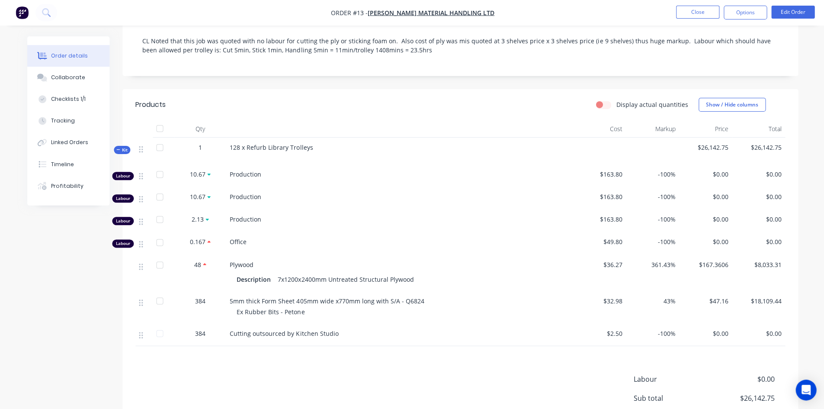
click at [616, 100] on label "Display actual quantities" at bounding box center [652, 104] width 72 height 9
click at [602, 100] on input "Display actual quantities" at bounding box center [598, 104] width 7 height 8
checkbox input "true"
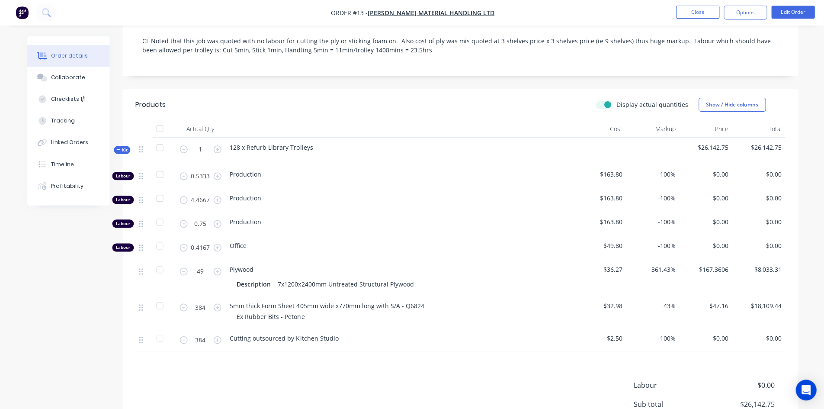
click at [183, 268] on icon "button" at bounding box center [184, 272] width 8 height 8
type input "48"
click at [616, 100] on label "Display actual quantities" at bounding box center [652, 104] width 72 height 9
click at [602, 100] on input "Display actual quantities" at bounding box center [598, 104] width 7 height 8
checkbox input "false"
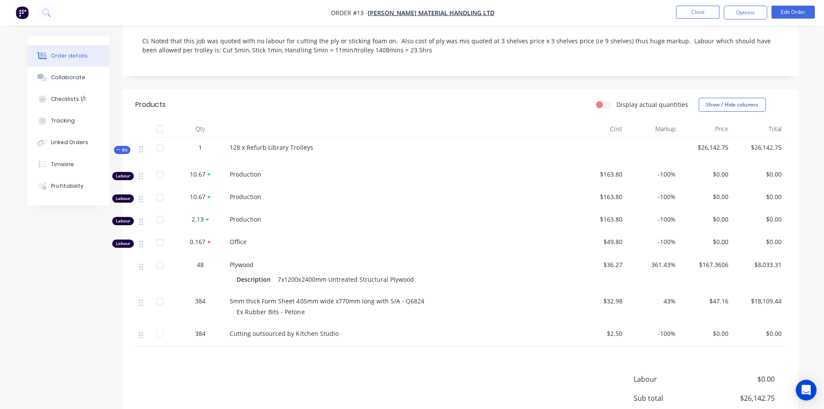
click at [75, 182] on div "Profitability" at bounding box center [67, 186] width 32 height 8
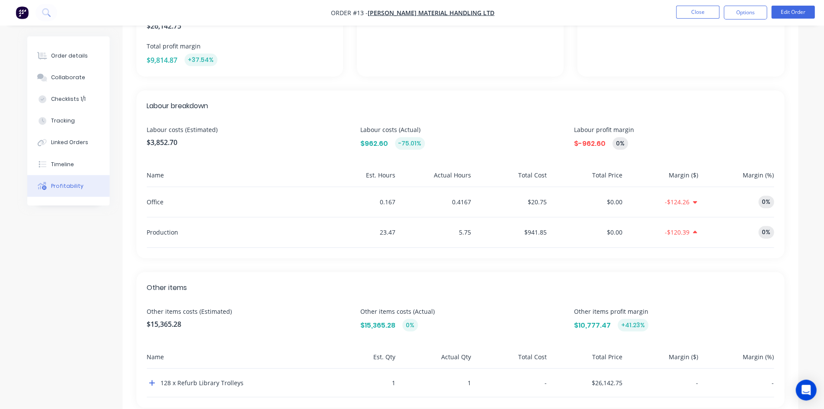
scroll to position [199, 0]
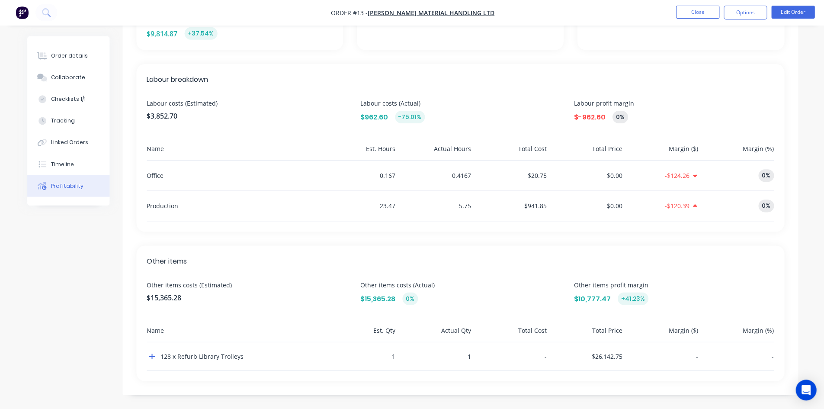
click at [151, 356] on icon "button" at bounding box center [152, 357] width 6 height 6
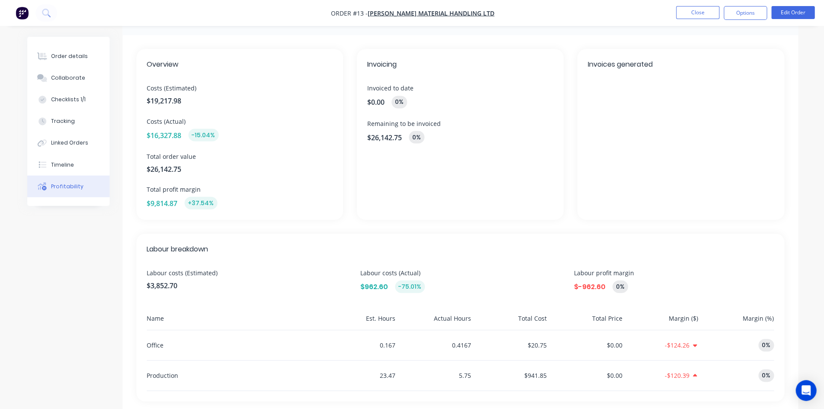
scroll to position [0, 0]
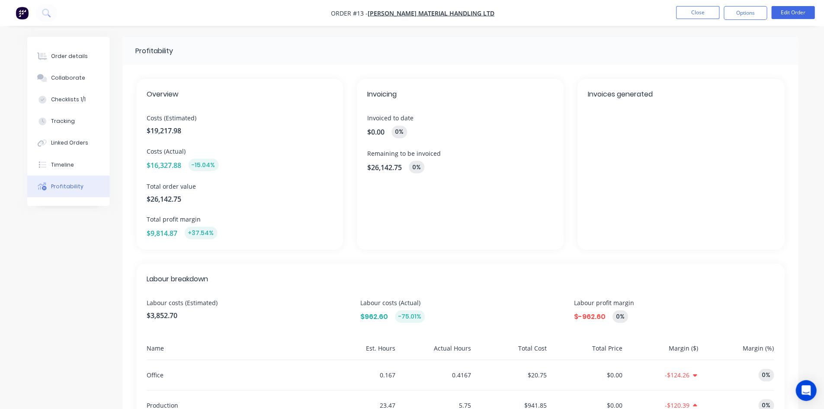
click at [695, 11] on button "Close" at bounding box center [696, 12] width 43 height 13
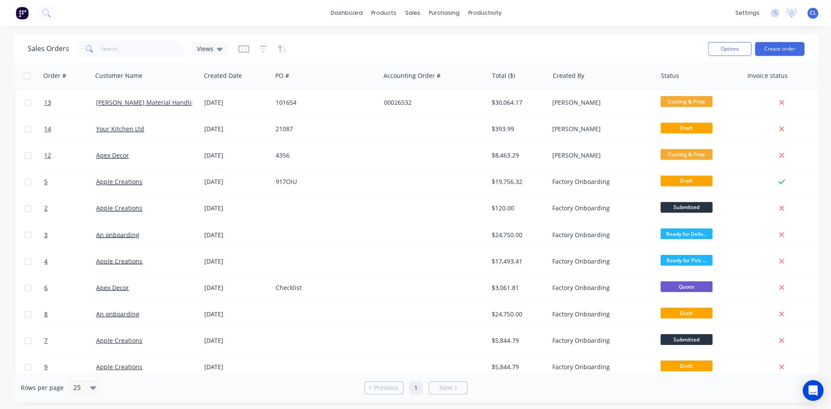
click at [630, 14] on div "dashboard products sales purchasing productivity dashboard products Product Cat…" at bounding box center [415, 13] width 831 height 26
click at [120, 134] on div "Your Kitchen Ltd" at bounding box center [147, 129] width 108 height 26
click at [46, 101] on span "13" at bounding box center [47, 102] width 7 height 9
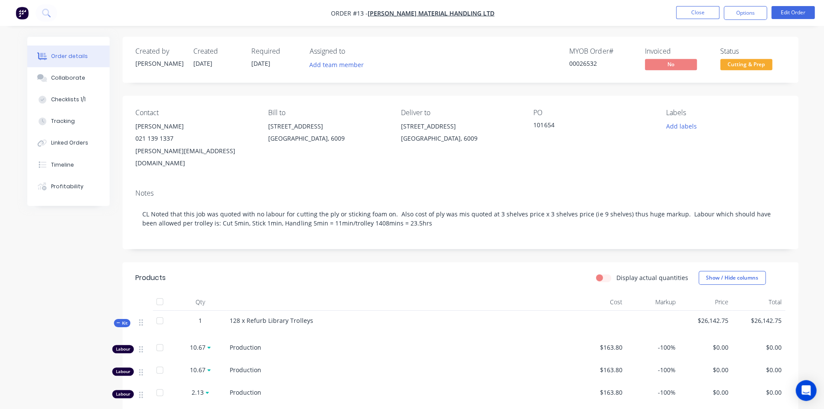
click at [702, 16] on button "Close" at bounding box center [696, 12] width 43 height 13
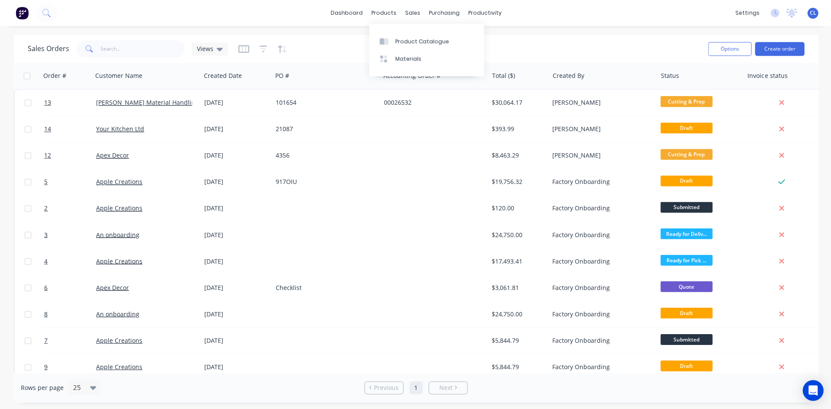
click at [410, 39] on div "Product Catalogue" at bounding box center [422, 42] width 54 height 8
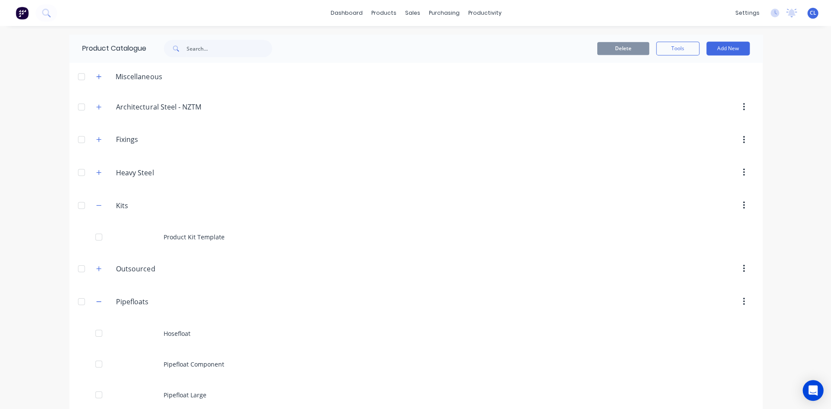
click at [96, 206] on icon "button" at bounding box center [98, 205] width 5 height 6
click at [96, 204] on icon "button" at bounding box center [98, 205] width 5 height 6
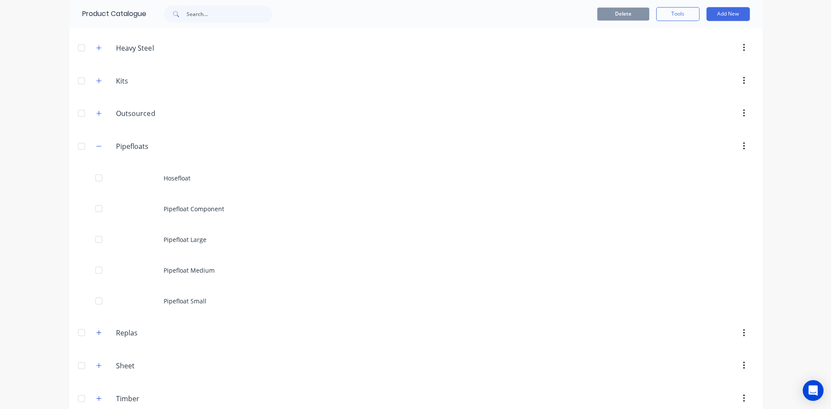
scroll to position [138, 0]
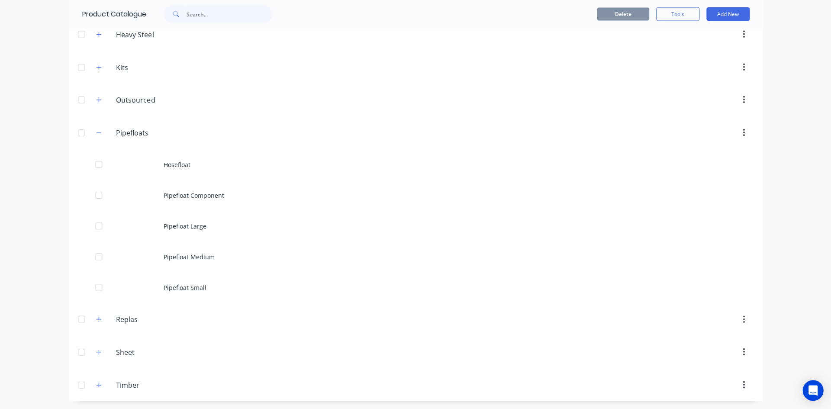
click at [180, 161] on div "Hosefloat" at bounding box center [415, 164] width 692 height 31
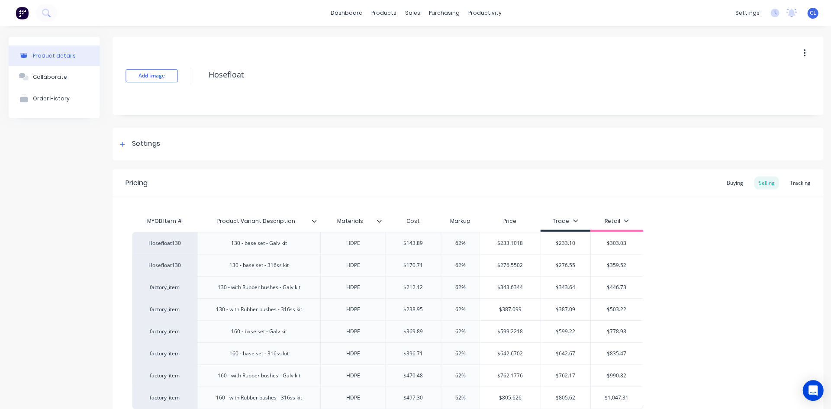
type textarea "x"
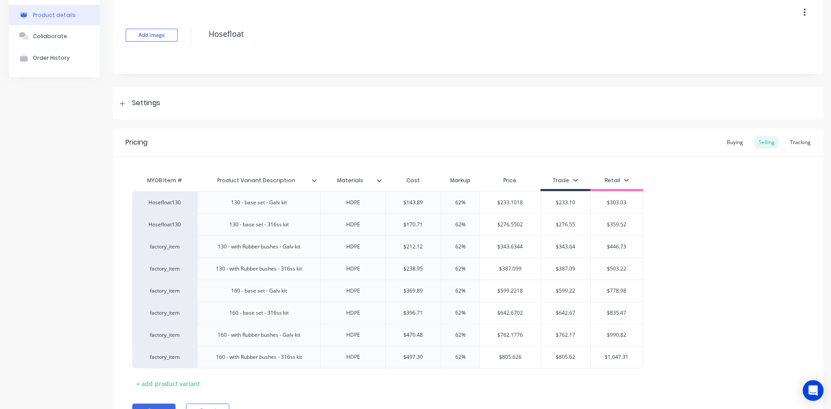
scroll to position [85, 0]
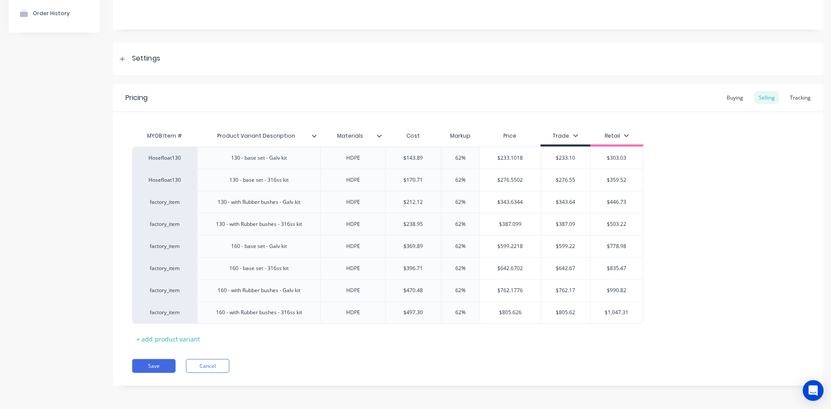
drag, startPoint x: 170, startPoint y: 204, endPoint x: 176, endPoint y: 204, distance: 5.2
click at [170, 204] on div "factory_item" at bounding box center [165, 202] width 48 height 8
type input "130"
click at [167, 215] on button "Hosefloat130" at bounding box center [168, 214] width 55 height 13
type textarea "x"
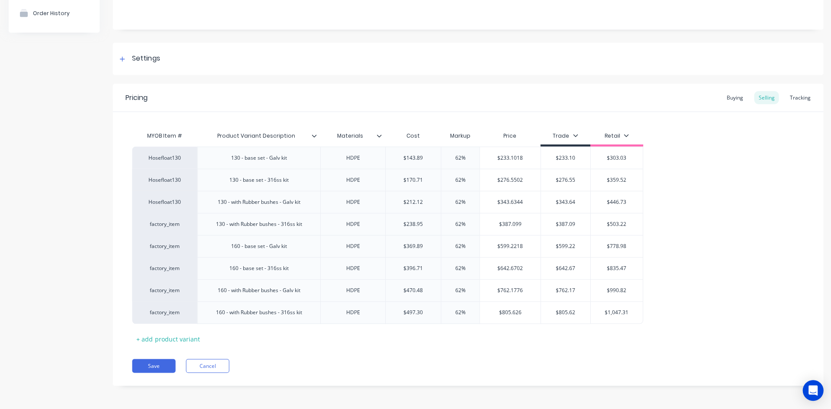
click at [166, 225] on div "factory_item" at bounding box center [165, 224] width 48 height 8
type input "130"
click at [168, 240] on button "Hosefloat130" at bounding box center [168, 236] width 55 height 13
type textarea "x"
click at [175, 247] on div "factory_item" at bounding box center [165, 246] width 48 height 8
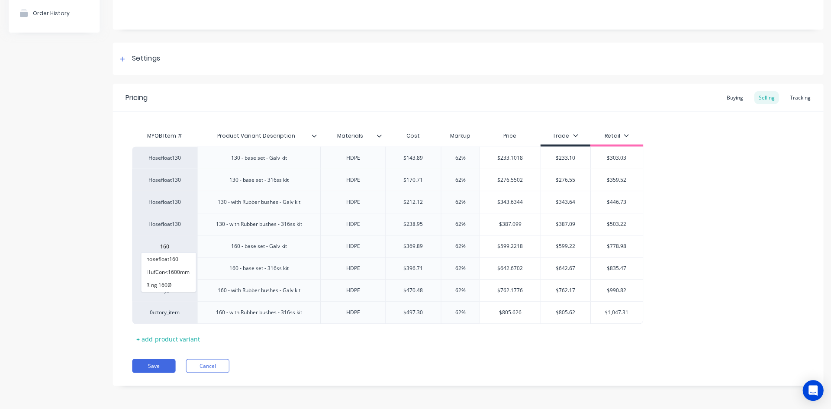
type input "160"
click at [174, 258] on button "hosefloat160" at bounding box center [168, 258] width 55 height 13
type textarea "x"
click at [176, 268] on div "factory_item" at bounding box center [165, 268] width 48 height 8
type input "160"
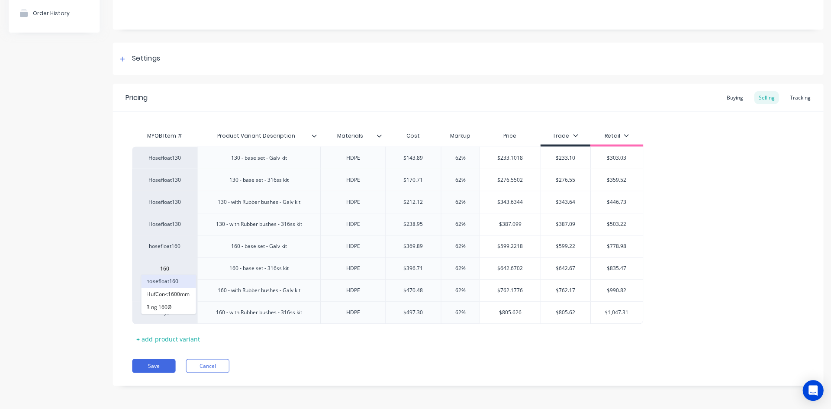
click at [174, 282] on button "hosefloat160" at bounding box center [168, 280] width 55 height 13
type textarea "x"
click at [174, 290] on div "factory_item" at bounding box center [165, 290] width 48 height 8
type input "160"
click at [157, 225] on button "hosefloat160" at bounding box center [168, 223] width 55 height 13
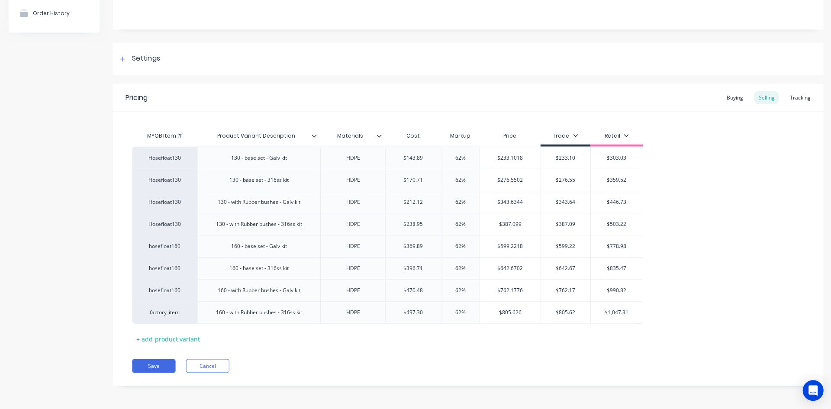
type textarea "x"
click at [170, 310] on div "factory_item" at bounding box center [165, 312] width 48 height 8
type input "1"
type input "160"
click at [170, 244] on button "hosefloat160" at bounding box center [168, 245] width 55 height 13
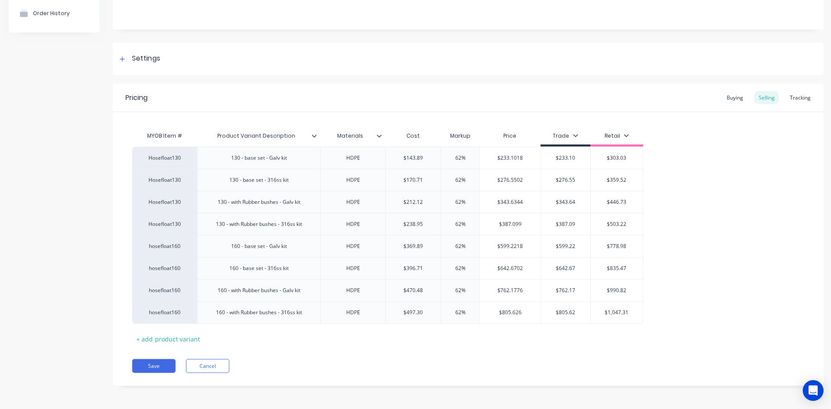
click at [160, 366] on button "Save" at bounding box center [153, 365] width 43 height 14
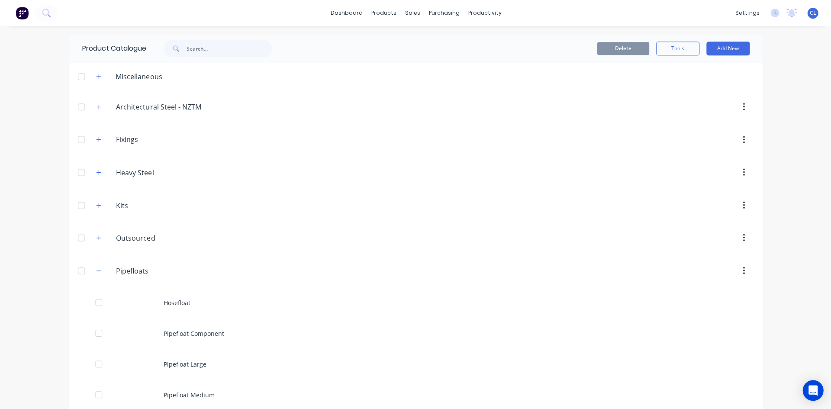
scroll to position [87, 0]
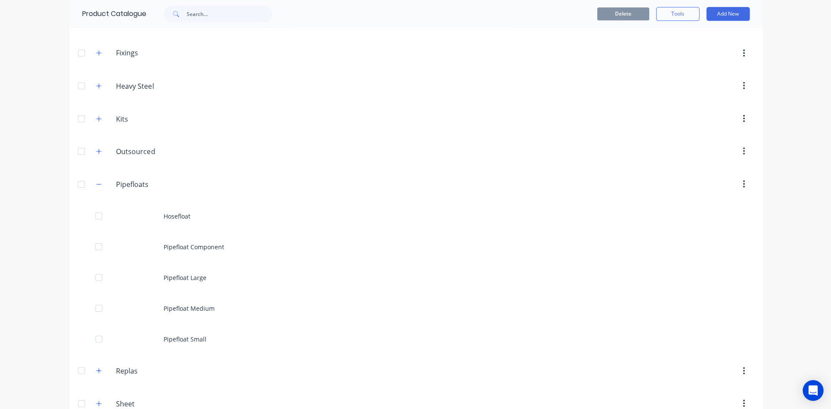
click at [180, 246] on div "Pipefloat Component" at bounding box center [415, 246] width 692 height 31
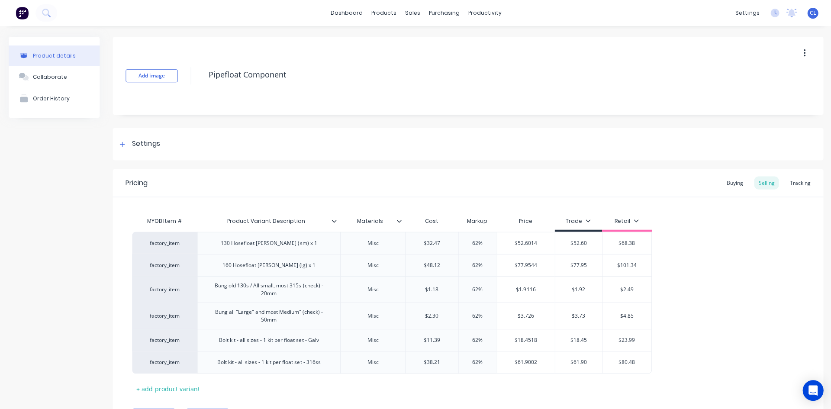
type textarea "x"
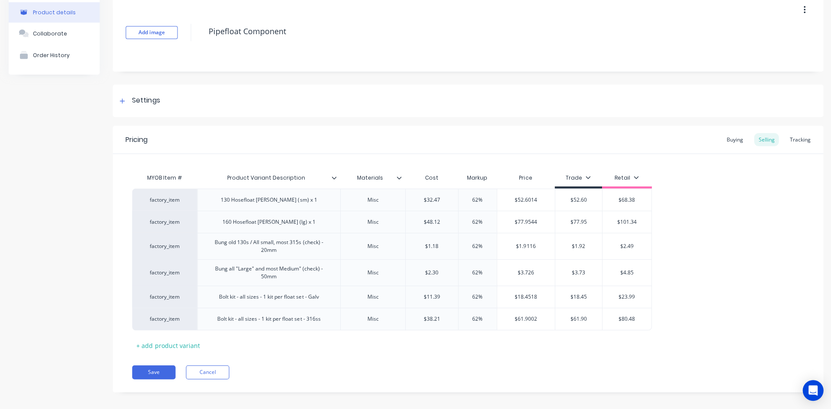
click at [168, 198] on div "factory_item" at bounding box center [165, 200] width 48 height 8
type input "hosefloa"
click at [173, 234] on button "hosefloatkit" at bounding box center [168, 238] width 55 height 13
type textarea "x"
click at [180, 199] on div "hosefloatkit 130 Hosefloat [PERSON_NAME] (sm) x 1 Misc $32.47 62% $52.6014 $52.…" at bounding box center [467, 258] width 671 height 141
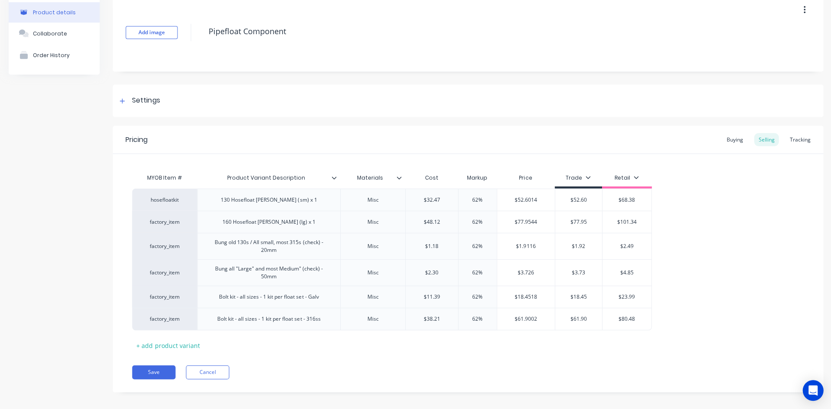
click at [172, 198] on div "hosefloatkit" at bounding box center [165, 200] width 48 height 8
click at [159, 302] on div "factory_item" at bounding box center [164, 296] width 65 height 22
drag, startPoint x: 149, startPoint y: 198, endPoint x: 156, endPoint y: 198, distance: 6.9
click at [156, 198] on div "hosefloatkit 130 Hosefloat [PERSON_NAME] (sm) x 1 Misc $32.47 62% $52.6014 $52.…" at bounding box center [467, 258] width 671 height 141
click at [177, 225] on div "factory_item" at bounding box center [164, 221] width 65 height 22
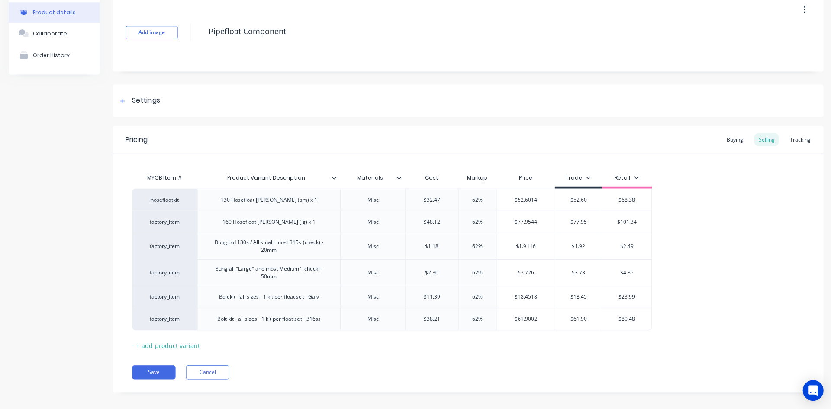
click at [178, 217] on div "factory_item" at bounding box center [164, 221] width 65 height 22
click at [177, 220] on div "factory_item" at bounding box center [165, 222] width 48 height 8
paste input "hosefloatkit"
type input "hosefloatkit"
click at [174, 235] on button "hosefloatkit" at bounding box center [168, 234] width 55 height 13
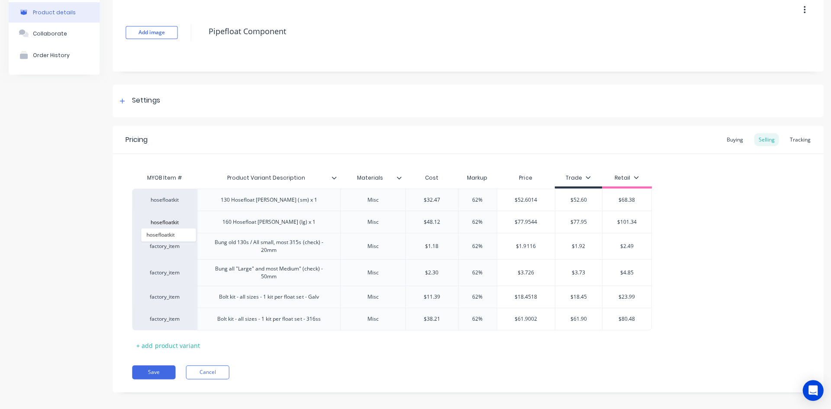
type textarea "x"
click at [175, 246] on div "factory_item" at bounding box center [165, 246] width 48 height 8
paste input "hosefloatkit"
click at [160, 269] on div "factory_item" at bounding box center [165, 272] width 48 height 8
type input "hosefloatkit"
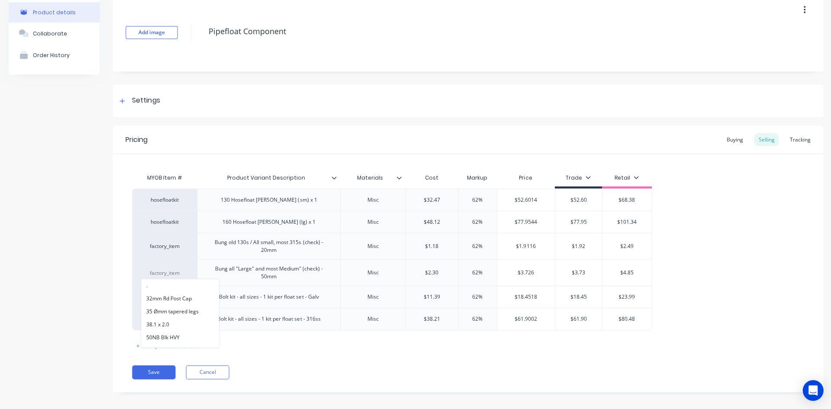
click at [169, 248] on div "factory_item" at bounding box center [165, 246] width 48 height 8
click at [170, 257] on button "hosefloatkit" at bounding box center [168, 258] width 55 height 13
type textarea "x"
click at [170, 274] on div "factory_item" at bounding box center [165, 272] width 48 height 8
paste input "hosefloatkit"
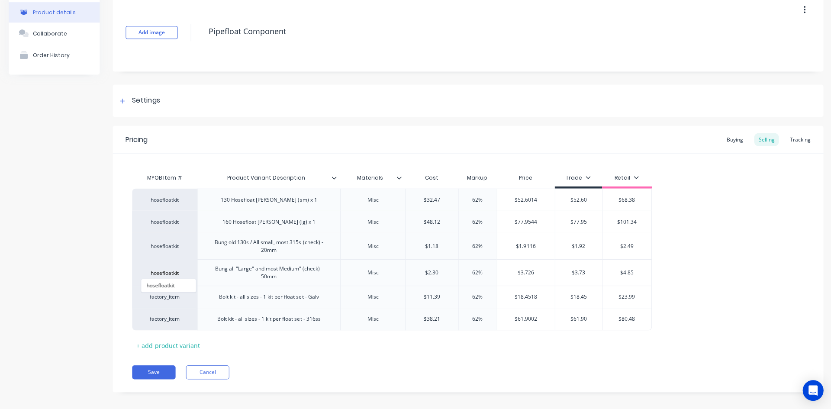
type input "hosefloatkit"
click at [168, 286] on button "hosefloatkit" at bounding box center [168, 285] width 55 height 13
type textarea "x"
click at [170, 298] on div "factory_item" at bounding box center [165, 296] width 48 height 8
paste input "hosefloatkit"
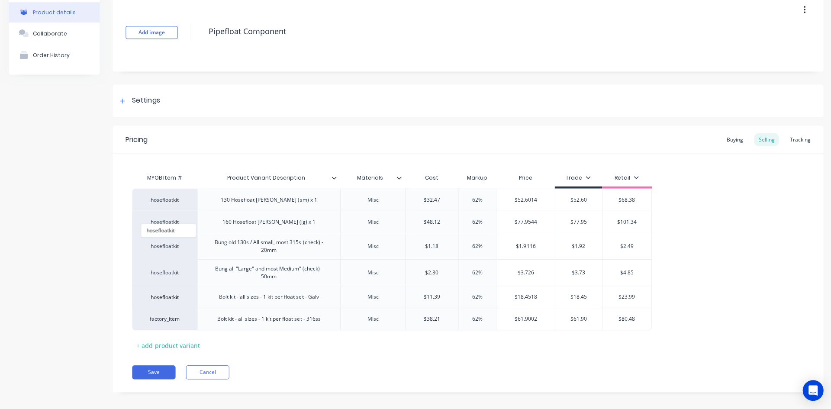
click at [170, 297] on input "hosefloatkit" at bounding box center [165, 296] width 48 height 9
type input "hosefloatkit"
click at [170, 234] on button "hosefloatkit" at bounding box center [168, 230] width 55 height 13
type textarea "x"
click at [174, 320] on div "factory_item" at bounding box center [165, 319] width 48 height 8
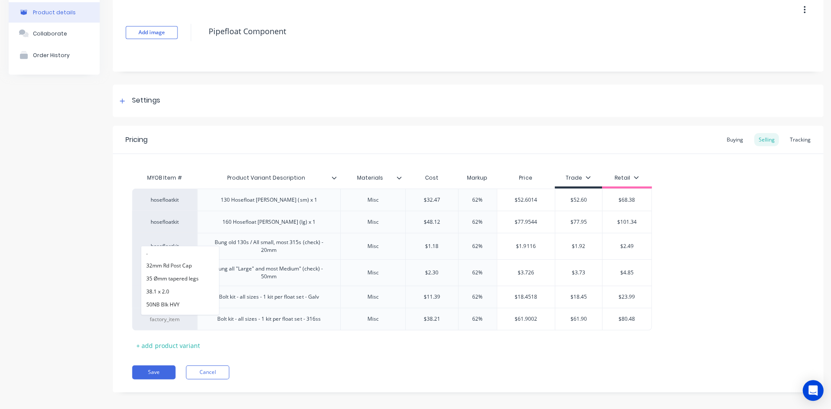
paste input "hosefloatkit"
type input "hosefloatkit"
click at [169, 250] on button "hosefloatkit" at bounding box center [168, 252] width 55 height 13
click at [156, 373] on button "Save" at bounding box center [153, 372] width 43 height 14
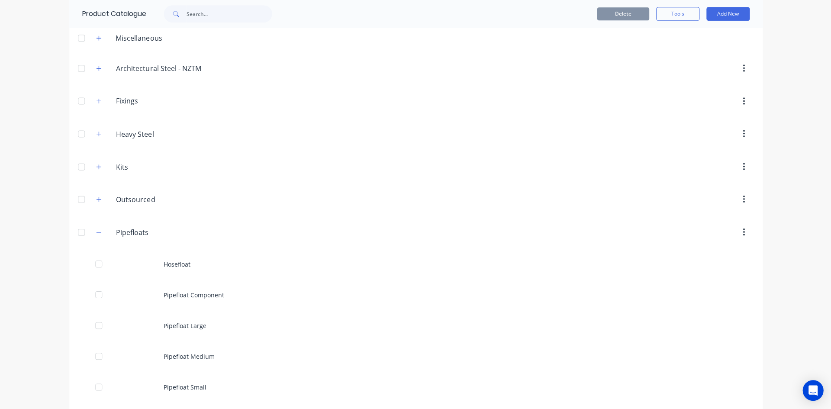
scroll to position [87, 0]
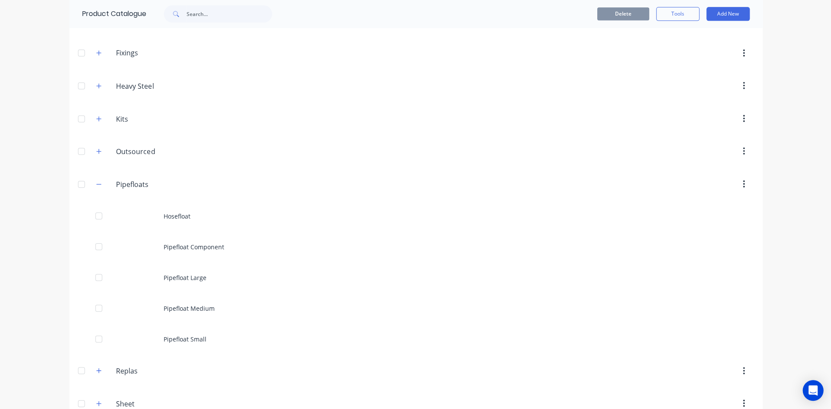
click at [197, 249] on div "Pipefloat Component" at bounding box center [415, 246] width 692 height 31
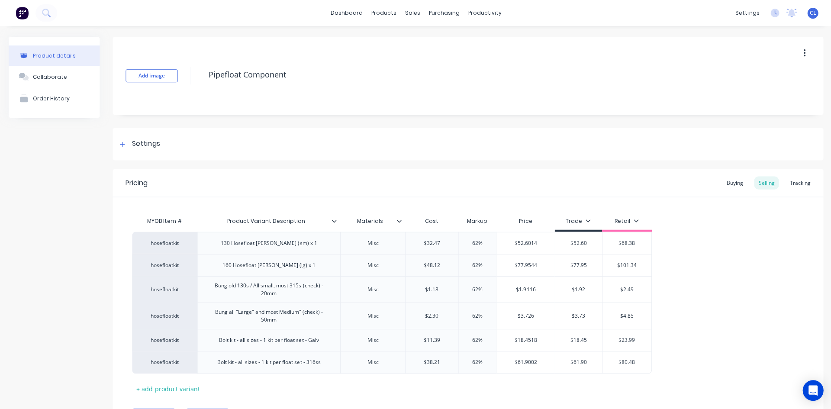
click at [268, 241] on div "130 Hosefloat [PERSON_NAME] (sm) x 1" at bounding box center [269, 242] width 110 height 11
click at [272, 247] on div "130 Hosefloat [PERSON_NAME] (sm) x 1" at bounding box center [269, 242] width 110 height 11
click at [127, 142] on div at bounding box center [122, 143] width 11 height 11
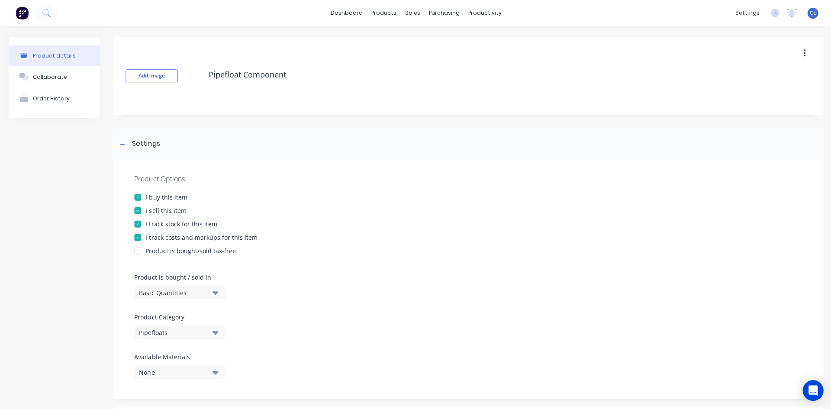
drag, startPoint x: 282, startPoint y: 183, endPoint x: 282, endPoint y: 175, distance: 8.2
click at [283, 183] on div "Product Options" at bounding box center [467, 178] width 666 height 10
click at [138, 224] on div at bounding box center [137, 223] width 17 height 17
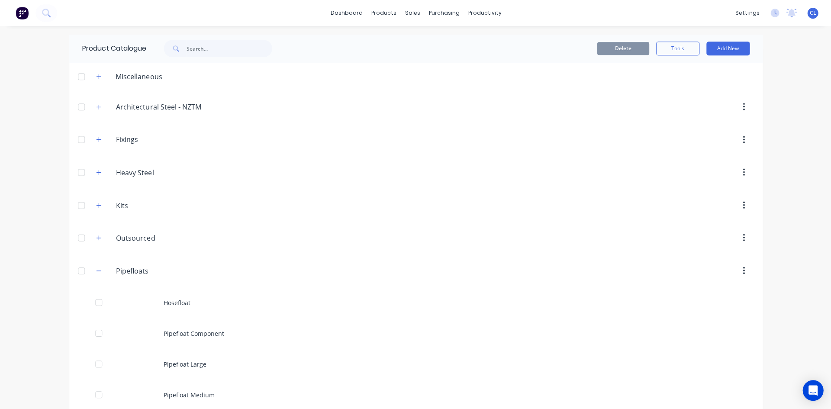
click at [186, 303] on div "Hosefloat" at bounding box center [415, 302] width 692 height 31
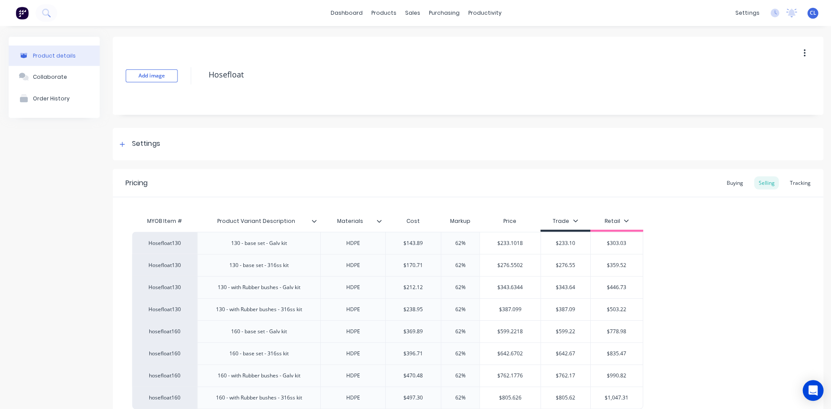
click at [125, 147] on div at bounding box center [122, 143] width 11 height 11
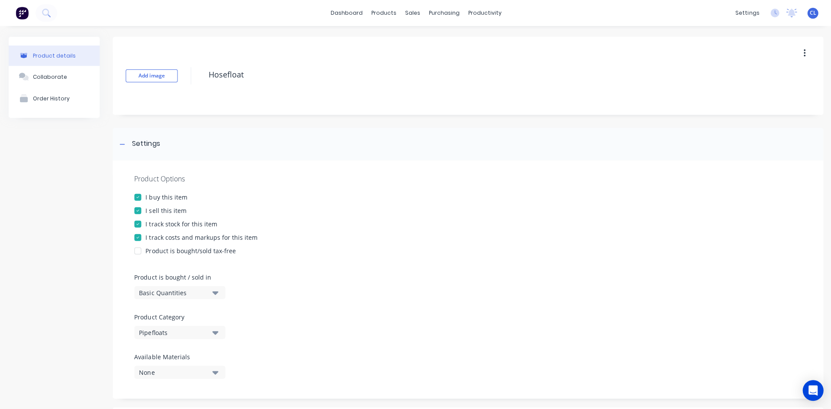
click at [122, 142] on icon at bounding box center [121, 144] width 5 height 6
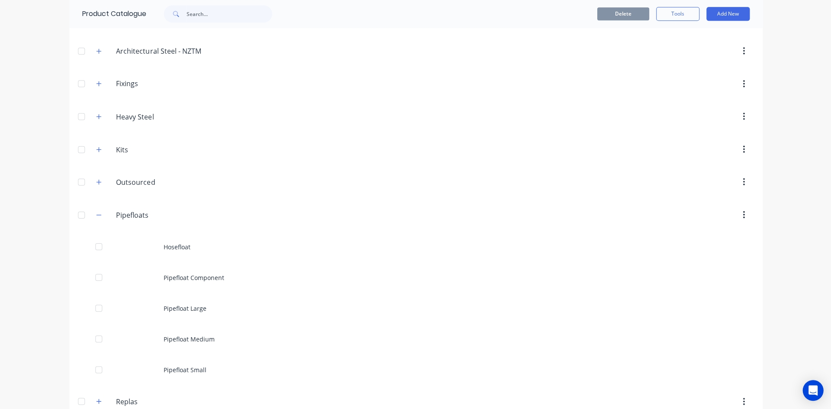
scroll to position [130, 0]
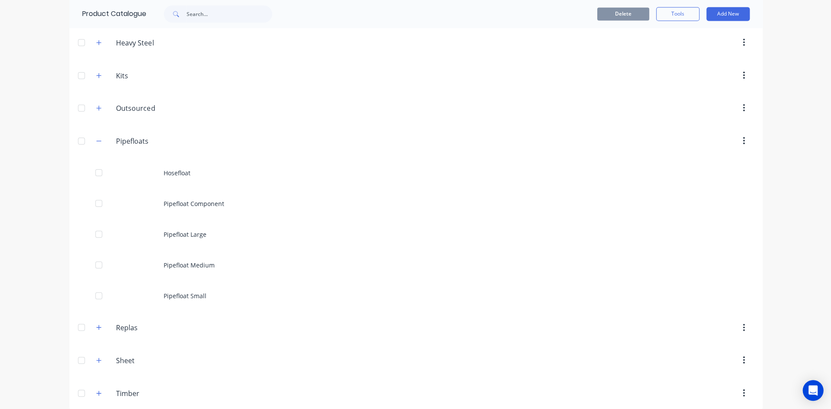
click at [178, 232] on div "Pipefloat Large" at bounding box center [415, 234] width 692 height 31
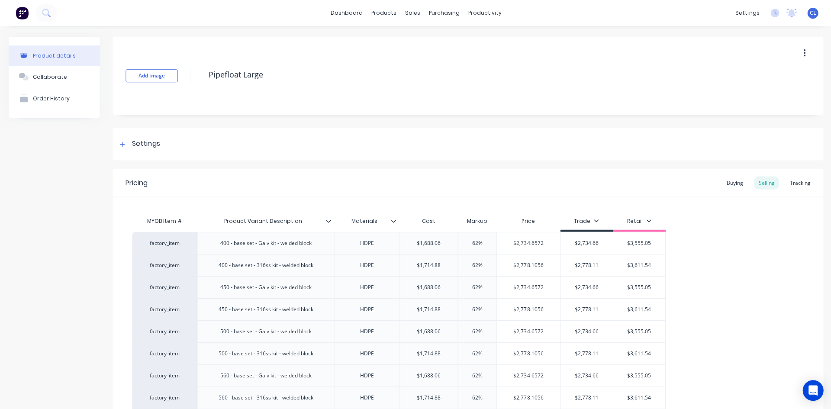
click at [144, 146] on div "Settings" at bounding box center [146, 143] width 28 height 11
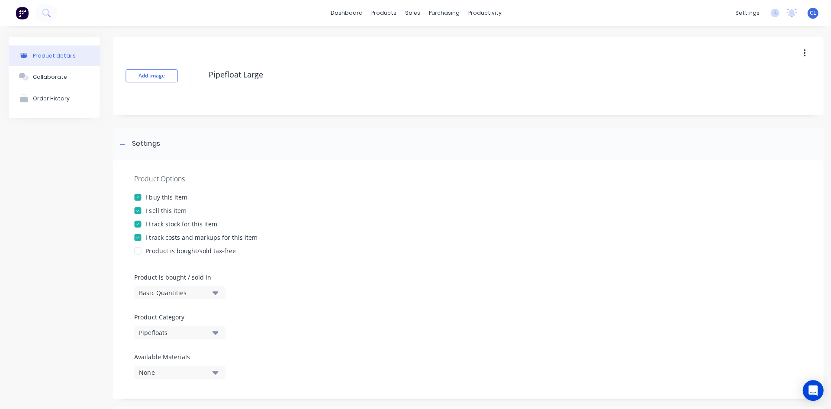
click at [143, 143] on div "Settings" at bounding box center [146, 143] width 28 height 11
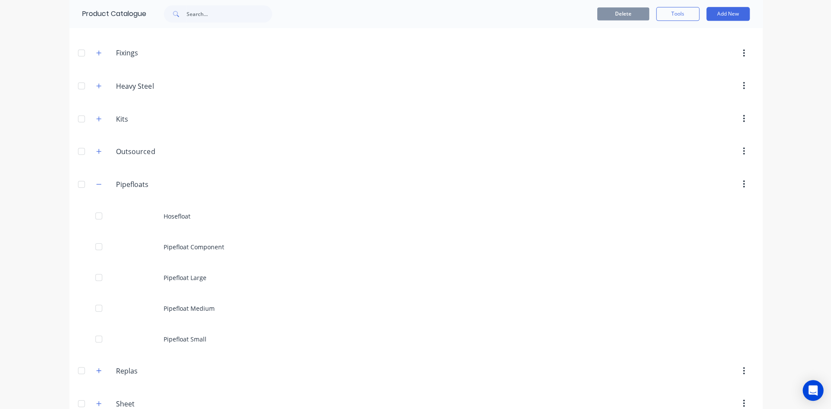
scroll to position [130, 0]
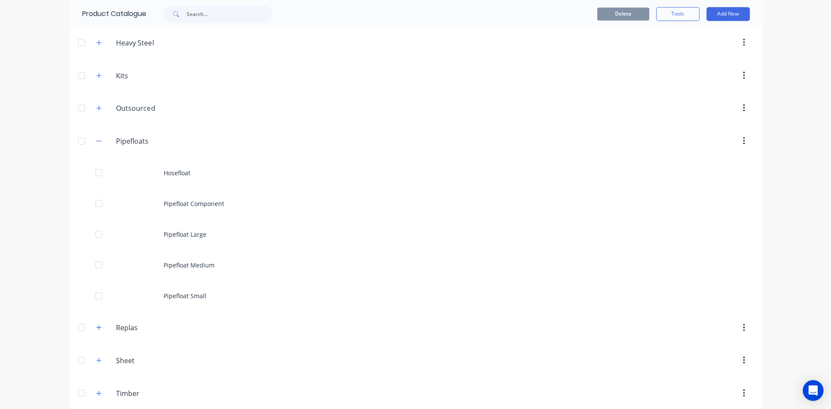
click at [189, 293] on div "Pipefloat Small" at bounding box center [415, 295] width 692 height 31
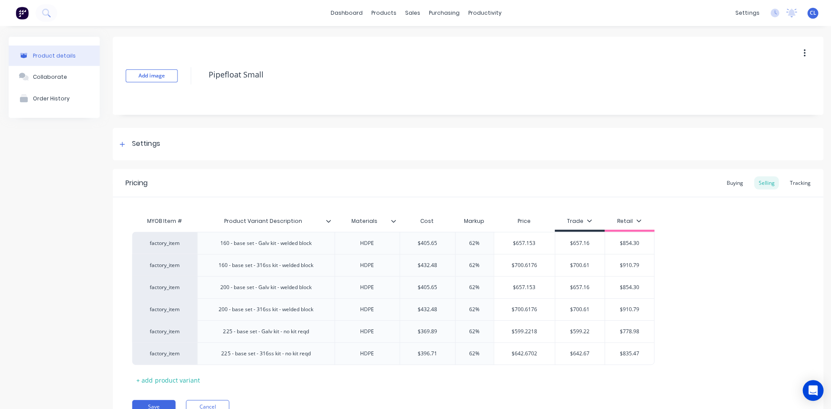
drag, startPoint x: 167, startPoint y: 240, endPoint x: 180, endPoint y: 241, distance: 13.5
click at [167, 240] on div "factory_item" at bounding box center [165, 243] width 48 height 8
click at [156, 258] on button "." at bounding box center [179, 255] width 77 height 13
type textarea "x"
click at [172, 246] on div "." at bounding box center [165, 243] width 48 height 8
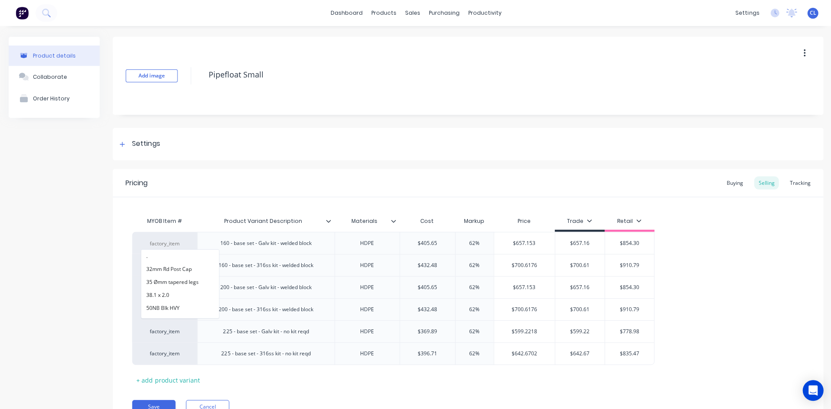
paste input "Pipefloat200"
type input "Pipefloat200"
click at [161, 257] on button "Pipefloat200" at bounding box center [168, 255] width 55 height 13
type textarea "x"
click at [167, 265] on div "factory_item" at bounding box center [165, 265] width 48 height 8
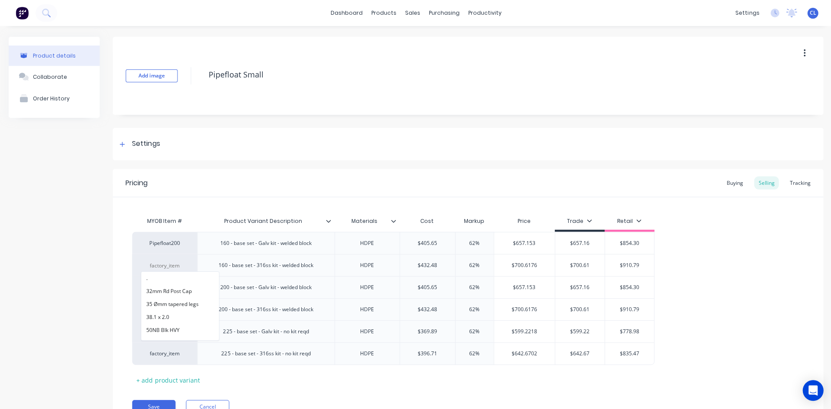
paste input "Pipefloat200"
click at [166, 291] on div "factory_item" at bounding box center [164, 287] width 65 height 22
click at [167, 287] on div "factory_item" at bounding box center [165, 287] width 48 height 8
type input "Pipefloat200"
click at [164, 268] on div "factory_item" at bounding box center [165, 265] width 48 height 8
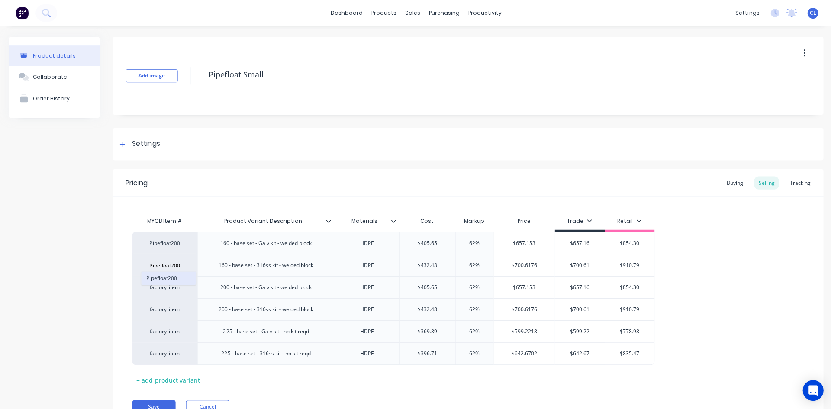
click at [168, 275] on button "Pipefloat200" at bounding box center [168, 277] width 55 height 13
type textarea "x"
click at [170, 288] on div "factory_item" at bounding box center [165, 287] width 48 height 8
paste input "Pipefloat200"
type input "Pipefloat200"
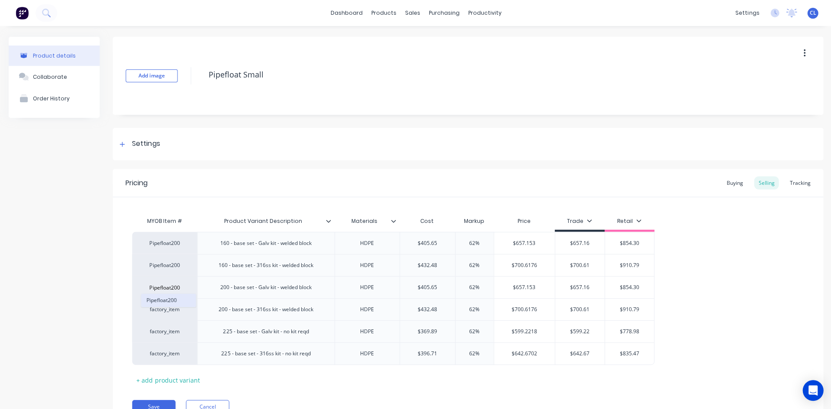
click at [168, 297] on button "Pipefloat200" at bounding box center [168, 299] width 55 height 13
type textarea "x"
click at [169, 311] on div "factory_item" at bounding box center [165, 309] width 48 height 8
paste input "Pipefloat200"
type input "Pipefloat200"
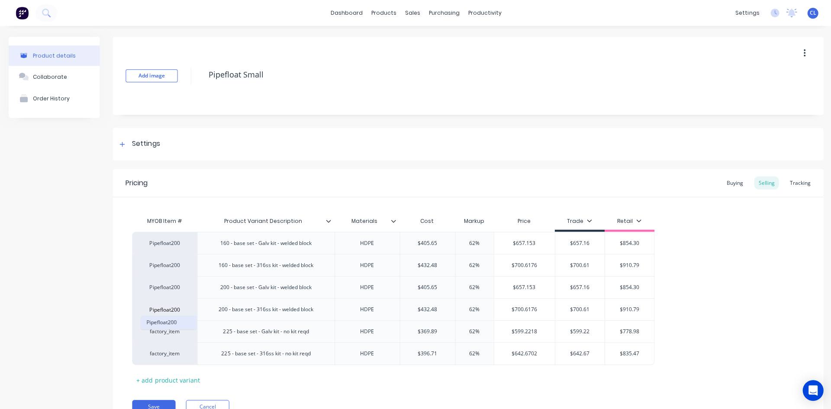
click at [169, 321] on button "Pipefloat200" at bounding box center [168, 321] width 55 height 13
type textarea "x"
click at [167, 332] on div "factory_item" at bounding box center [165, 331] width 48 height 8
paste input "Pipefloat200"
type input "Pipefloat200"
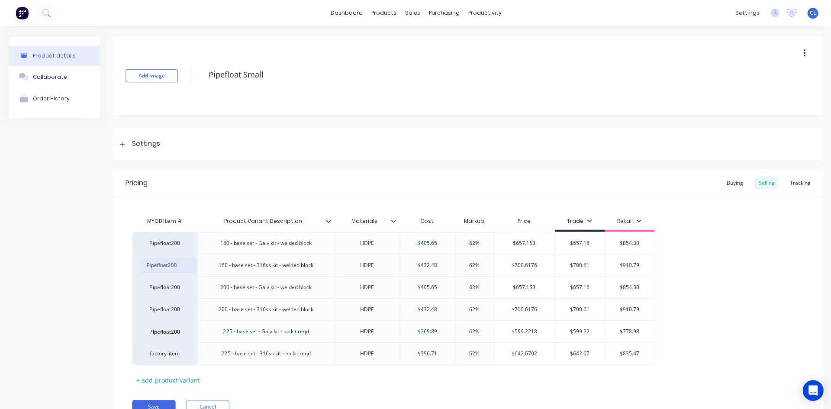
click at [158, 267] on button "Pipefloat200" at bounding box center [168, 264] width 55 height 13
type textarea "x"
click at [173, 355] on div "factory_item" at bounding box center [165, 353] width 48 height 8
paste input "Pipefloat200"
type input "Pipefloat200"
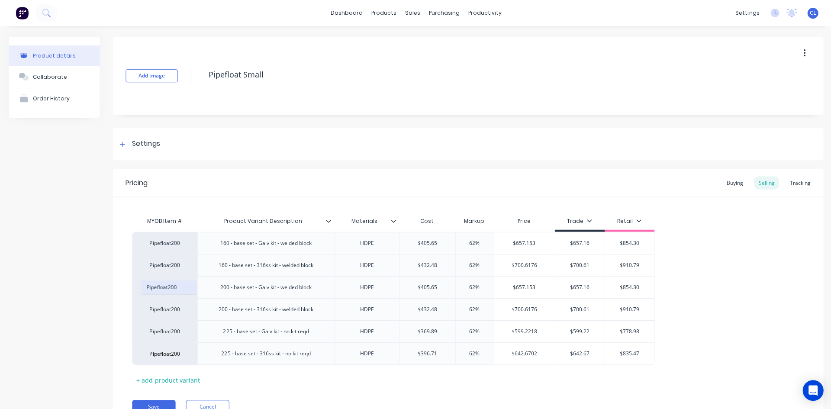
click at [164, 289] on button "Pipefloat200" at bounding box center [168, 286] width 55 height 13
click at [79, 263] on div "Product details Collaborate Order History" at bounding box center [54, 238] width 91 height 402
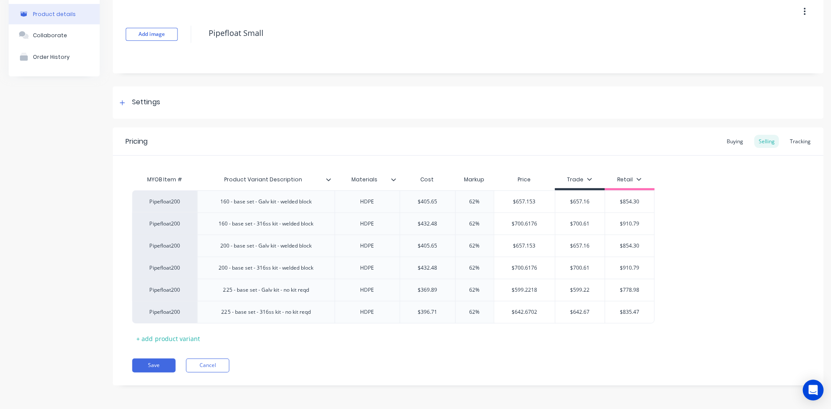
click at [159, 366] on button "Save" at bounding box center [153, 365] width 43 height 14
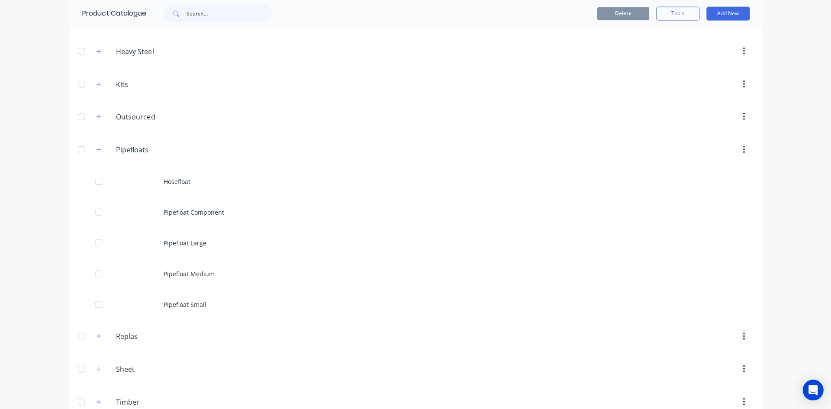
scroll to position [130, 0]
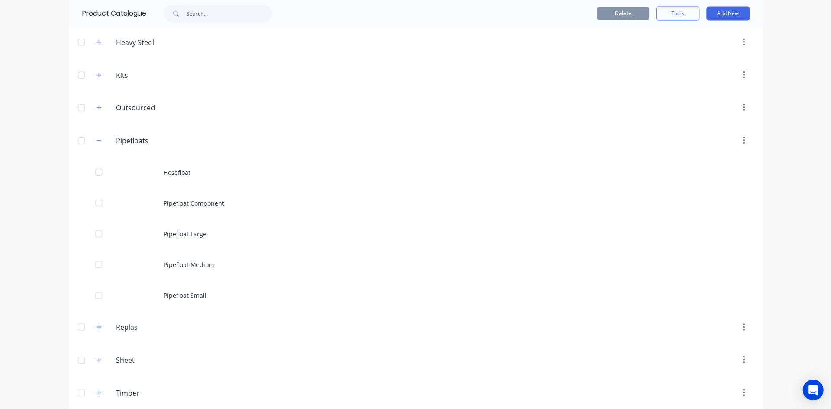
click at [187, 266] on div "Pipefloat Medium" at bounding box center [415, 264] width 692 height 31
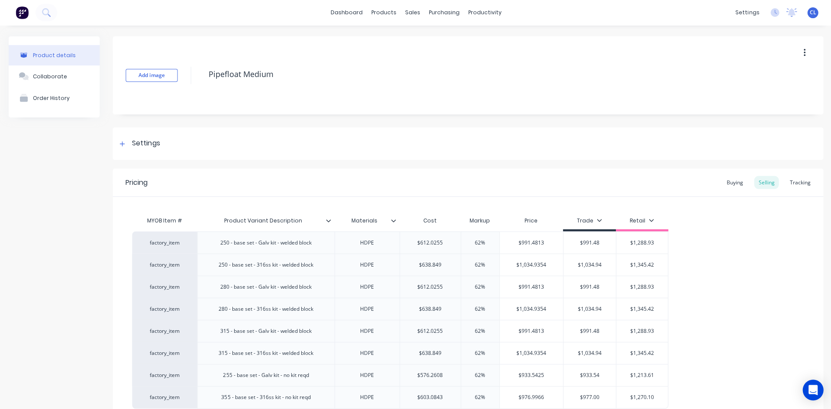
type textarea "x"
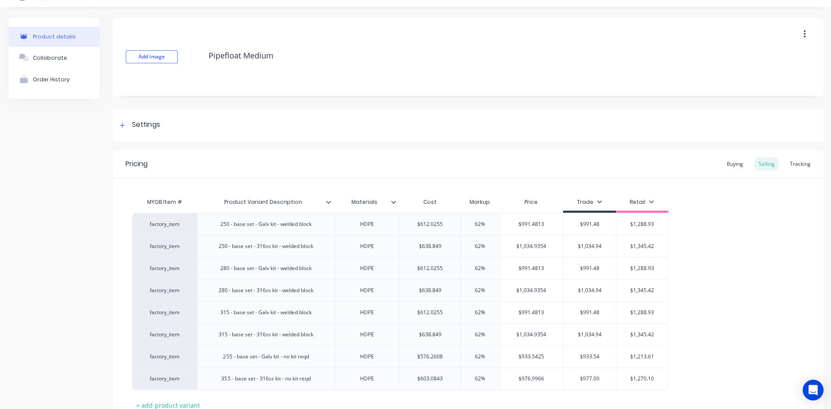
scroll to position [43, 0]
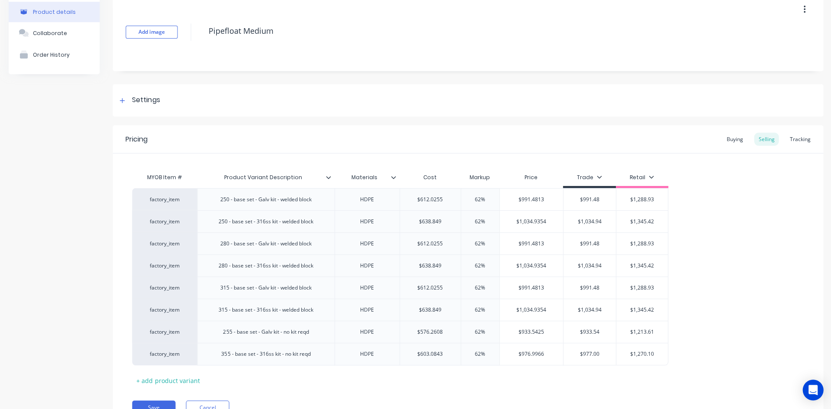
click at [167, 199] on div "factory_item" at bounding box center [165, 200] width 48 height 8
paste input "Pipefloat355"
type input "Pipefloat355"
click at [166, 211] on button "Pipefloat355" at bounding box center [168, 212] width 55 height 13
type textarea "x"
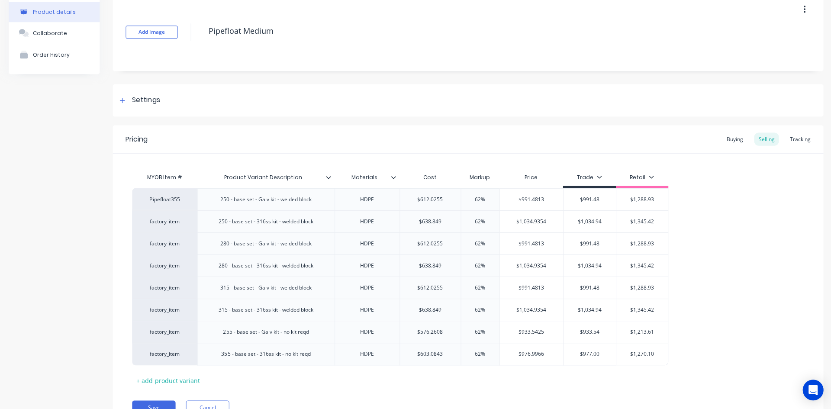
click at [170, 218] on div "factory_item" at bounding box center [165, 222] width 48 height 8
paste input "Pipefloat355"
type input "Pipefloat355"
click at [171, 234] on button "Pipefloat355" at bounding box center [168, 234] width 55 height 13
type textarea "x"
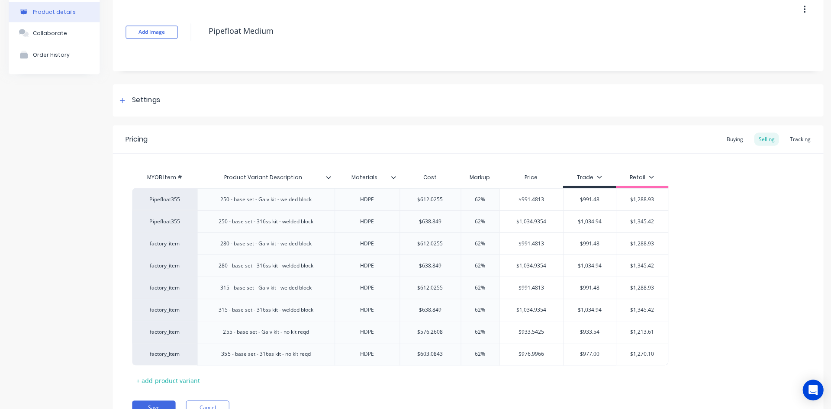
click at [172, 244] on div "factory_item" at bounding box center [165, 244] width 48 height 8
paste input "Pipefloat355"
type input "Pipefloat355"
click at [164, 253] on button "Pipefloat355" at bounding box center [168, 256] width 55 height 13
type textarea "x"
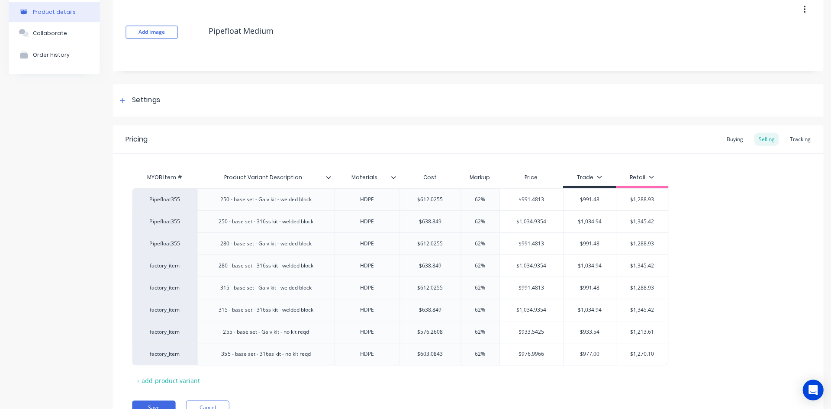
click at [170, 267] on div "factory_item" at bounding box center [165, 266] width 48 height 8
paste input "Pipefloat355"
type input "Pipefloat355"
click at [171, 276] on button "Pipefloat355" at bounding box center [168, 278] width 55 height 13
type textarea "x"
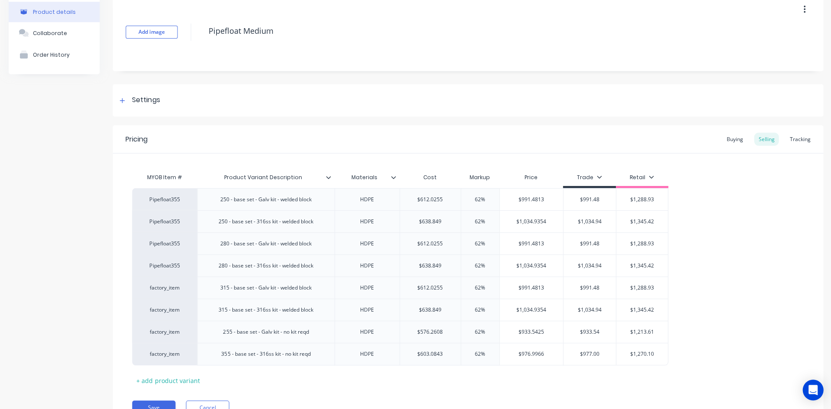
click at [172, 288] on div "factory_item" at bounding box center [165, 288] width 48 height 8
paste input "Pipefloat355"
type input "Pipefloat355"
click at [174, 300] on button "Pipefloat355" at bounding box center [168, 300] width 55 height 13
type textarea "x"
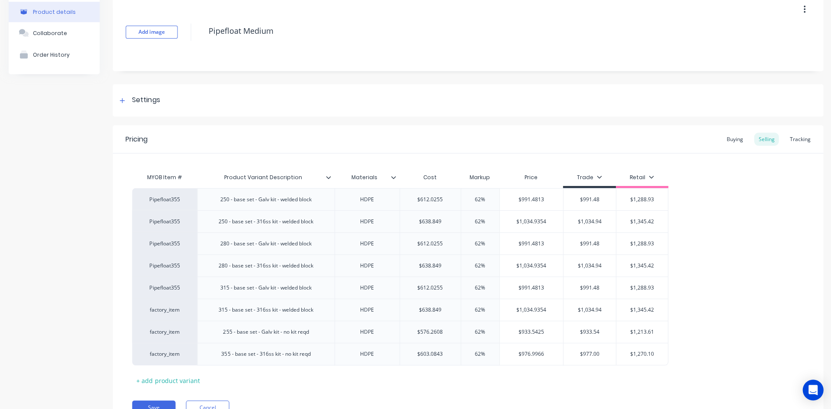
click at [175, 308] on div "factory_item" at bounding box center [165, 310] width 48 height 8
paste input "Pipefloat355"
type input "Pipefloat355"
click at [173, 317] on button "Pipefloat355" at bounding box center [168, 322] width 55 height 13
type textarea "x"
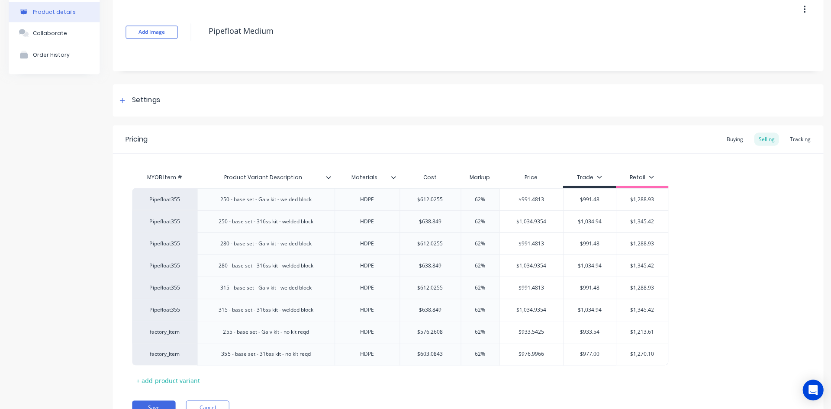
click at [176, 332] on div "factory_item" at bounding box center [165, 332] width 48 height 8
paste input "Pipefloat355"
type input "Pipefloat355"
click at [168, 269] on button "Pipefloat355" at bounding box center [168, 265] width 55 height 13
type textarea "x"
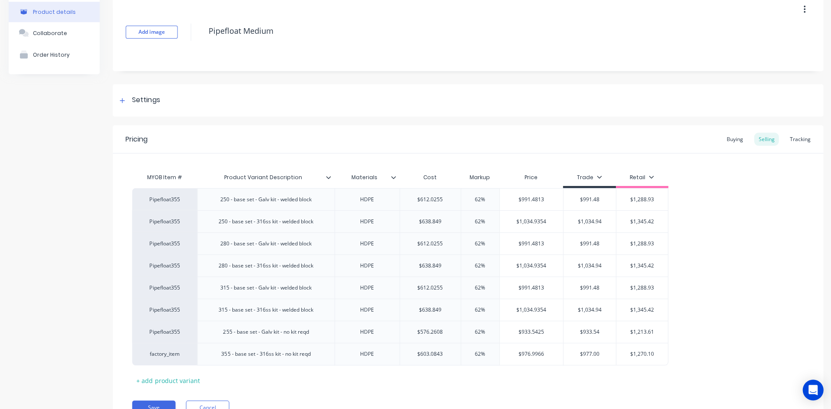
click at [164, 358] on div "factory_item" at bounding box center [164, 354] width 65 height 22
click at [164, 353] on div "factory_item" at bounding box center [165, 354] width 48 height 8
paste input "Pipefloat355"
type input "Pipefloat355"
click at [164, 287] on button "Pipefloat355" at bounding box center [168, 287] width 55 height 13
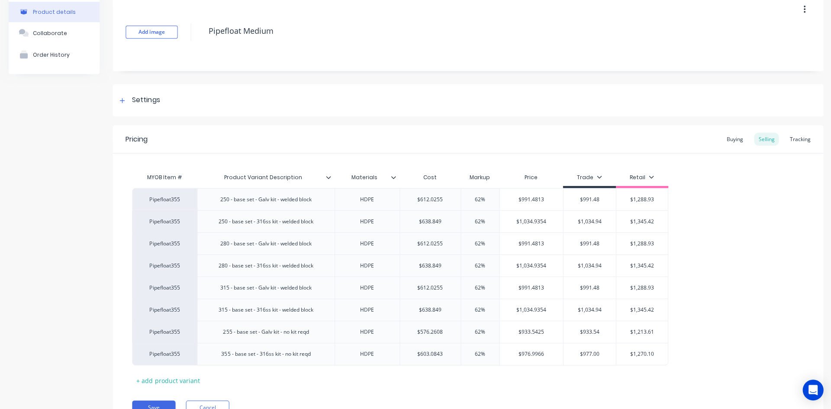
click at [295, 390] on div "Pricing Buying Selling Tracking MYOB Item # Product Variant Description Materia…" at bounding box center [467, 276] width 710 height 302
click at [161, 404] on button "Save" at bounding box center [153, 407] width 43 height 14
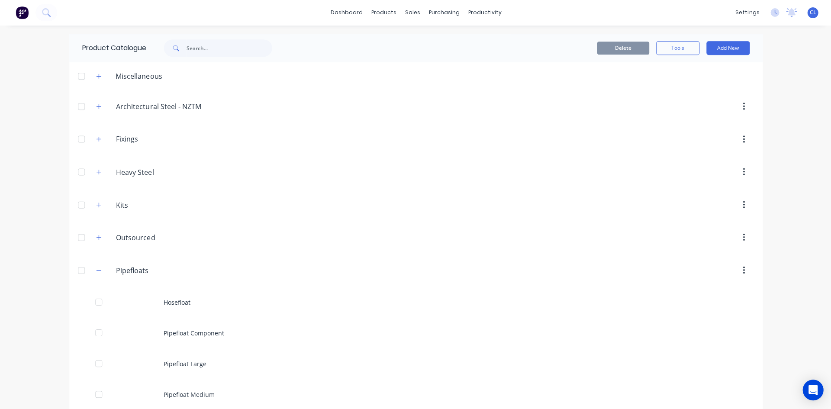
scroll to position [130, 0]
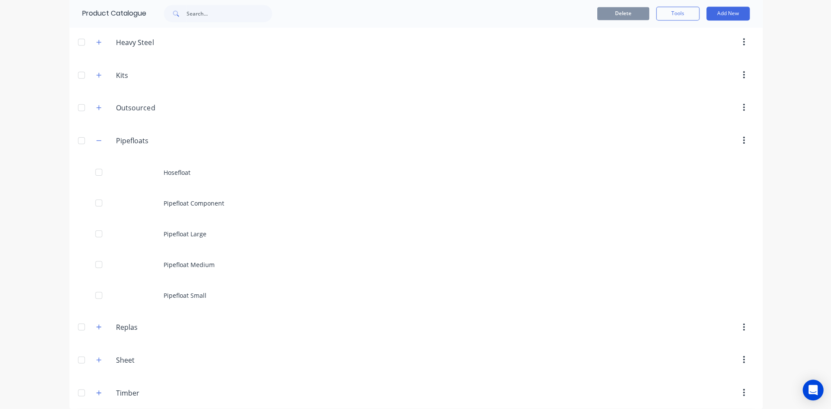
click at [172, 293] on div "Pipefloat Small" at bounding box center [415, 295] width 692 height 31
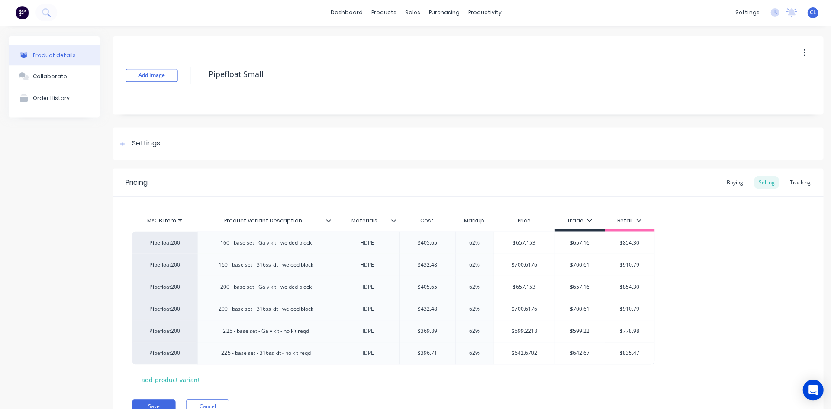
click at [167, 400] on button "Save" at bounding box center [153, 406] width 43 height 14
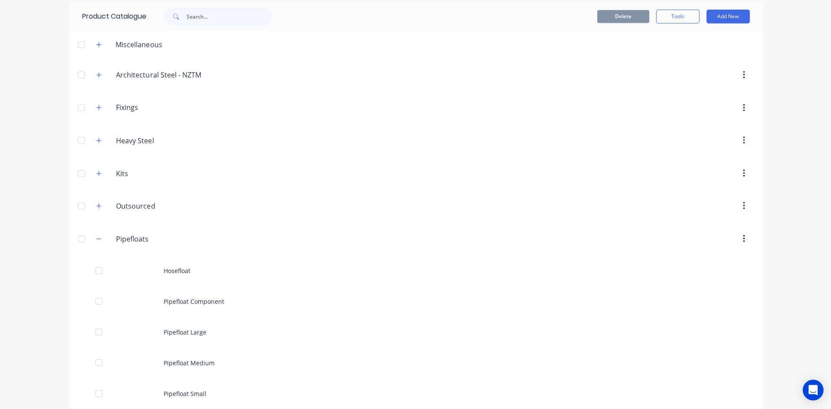
scroll to position [43, 0]
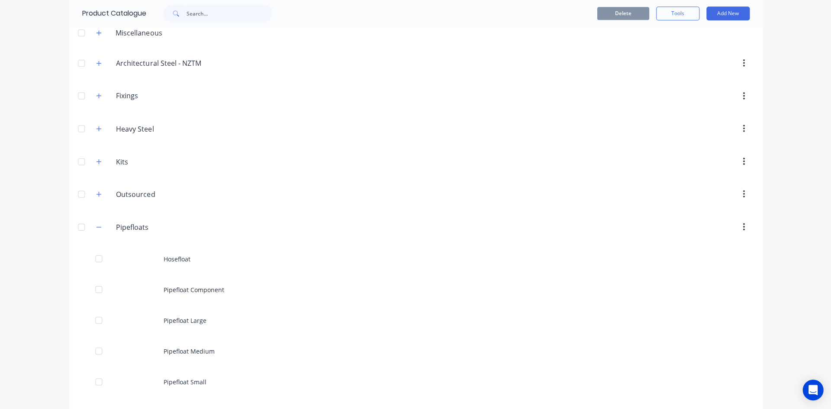
click at [183, 357] on div "Pipefloat Medium" at bounding box center [415, 351] width 692 height 31
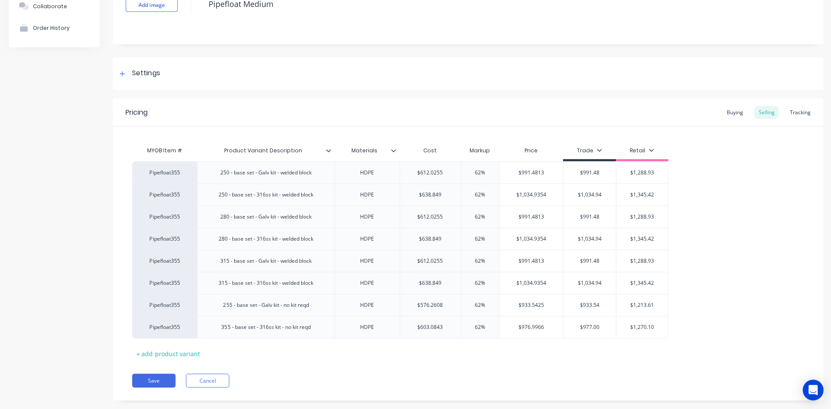
scroll to position [85, 0]
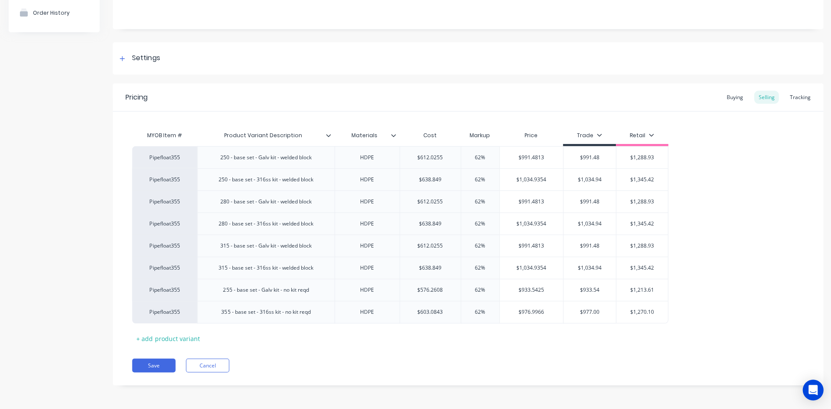
click at [158, 365] on button "Save" at bounding box center [153, 365] width 43 height 14
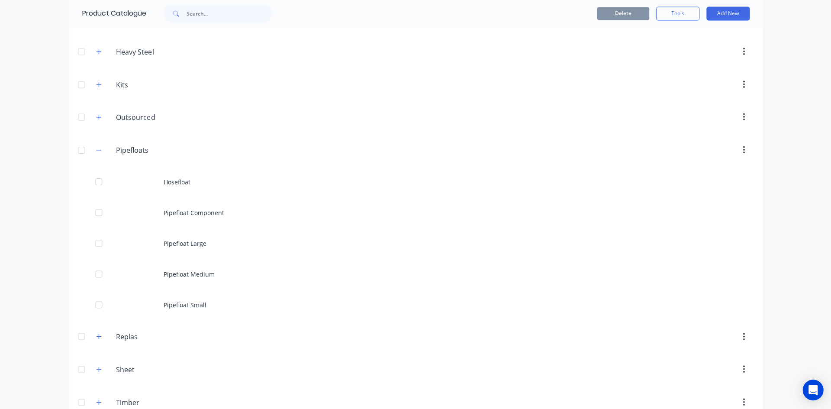
scroll to position [130, 0]
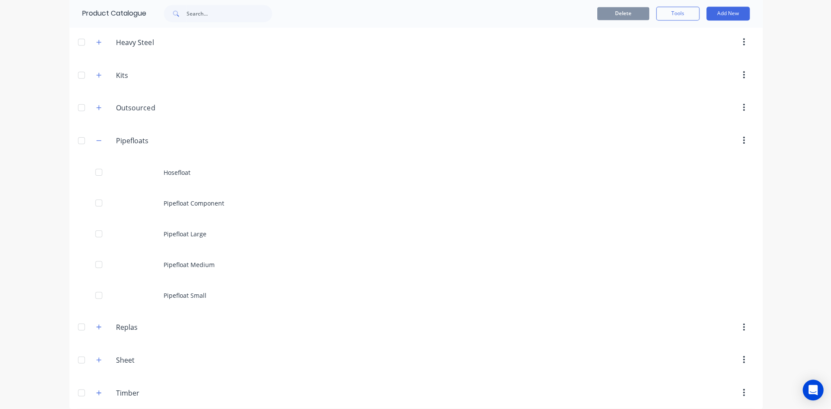
click at [191, 229] on div "Pipefloat Large" at bounding box center [415, 234] width 692 height 31
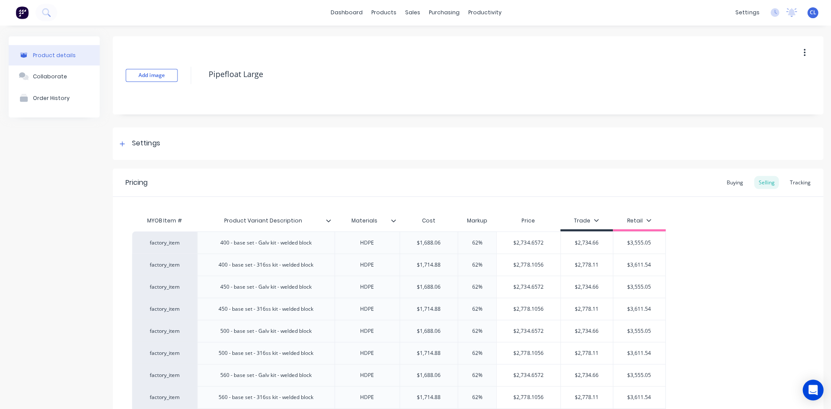
type textarea "x"
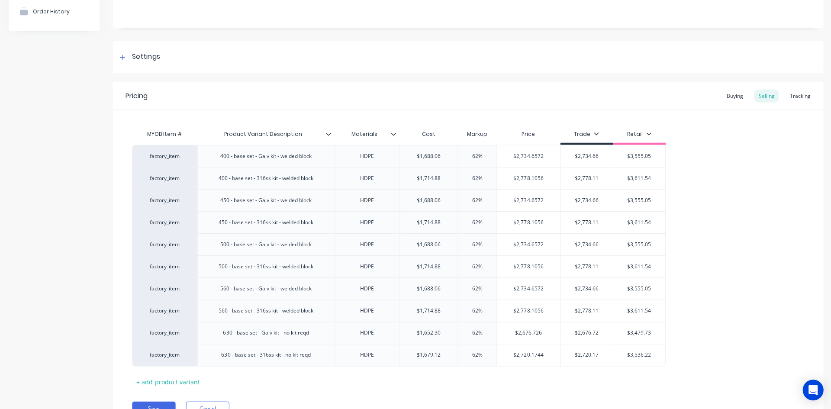
click at [166, 156] on div "factory_item" at bounding box center [165, 156] width 48 height 8
paste input "Pipefloat355"
type input "Pipefloat355"
click at [162, 167] on button "Pipefloat355" at bounding box center [168, 169] width 55 height 13
type textarea "x"
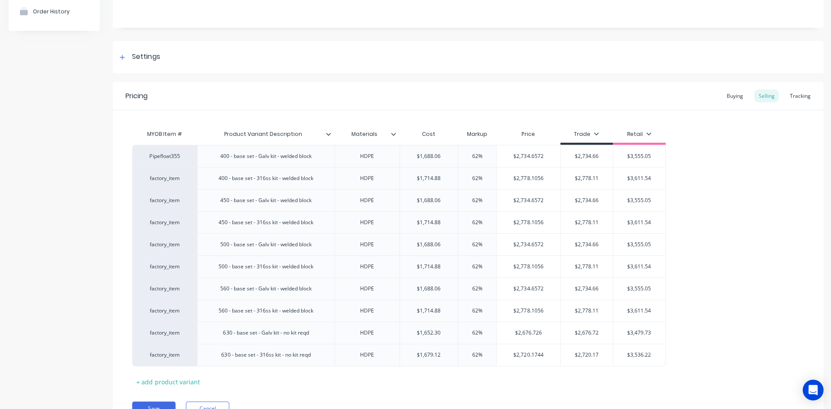
click at [166, 180] on div "factory_item" at bounding box center [165, 178] width 48 height 8
paste input "Pipefloat355"
type input "Pipefloat355"
click at [164, 190] on button "Pipefloat355" at bounding box center [168, 191] width 55 height 13
type textarea "x"
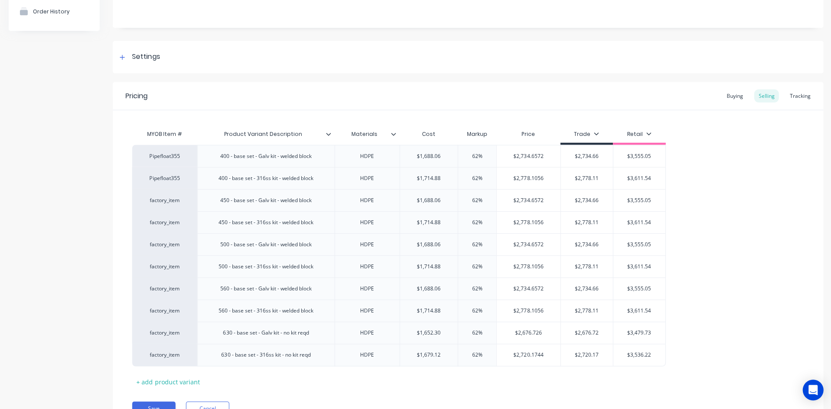
click at [166, 201] on div "factory_item" at bounding box center [165, 200] width 48 height 8
paste input "Pipefloat355"
type input "Pipefloat355"
click at [166, 212] on button "Pipefloat355" at bounding box center [168, 213] width 55 height 13
type textarea "x"
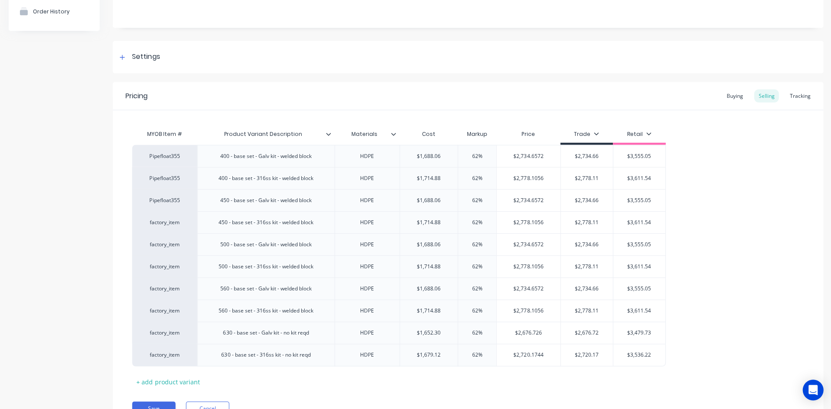
click at [169, 225] on div "factory_item" at bounding box center [165, 223] width 48 height 8
paste input "Pipefloat355"
type input "Pipefloat355"
click at [168, 231] on button "Pipefloat355" at bounding box center [168, 235] width 55 height 13
type textarea "x"
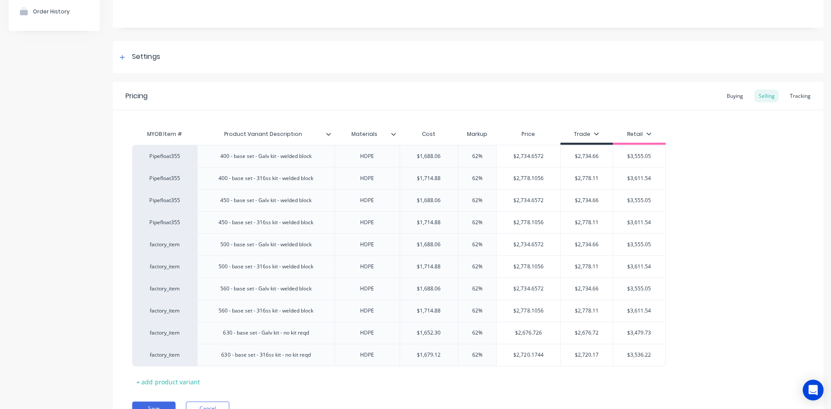
click at [169, 244] on div "factory_item" at bounding box center [165, 245] width 48 height 8
paste input "Pipefloat355"
type input "Pipefloat355"
click at [163, 257] on button "Pipefloat355" at bounding box center [168, 257] width 55 height 13
type textarea "x"
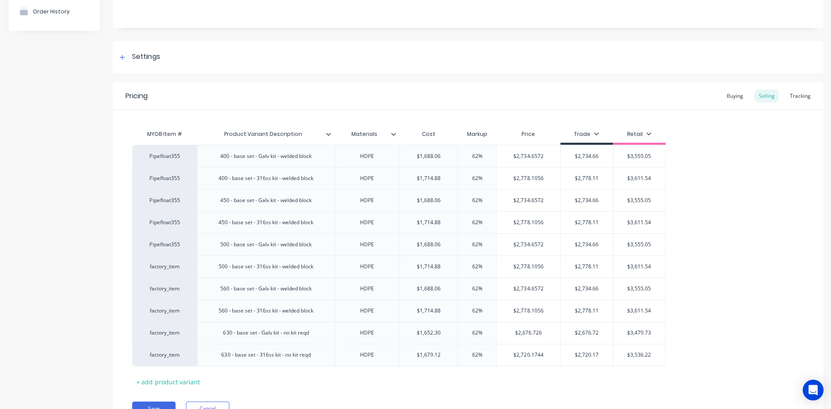
click at [165, 266] on div "factory_item" at bounding box center [165, 267] width 48 height 8
paste input "Pipefloat355"
type input "Pipefloat355"
click at [167, 276] on button "Pipefloat355" at bounding box center [168, 279] width 55 height 13
type textarea "x"
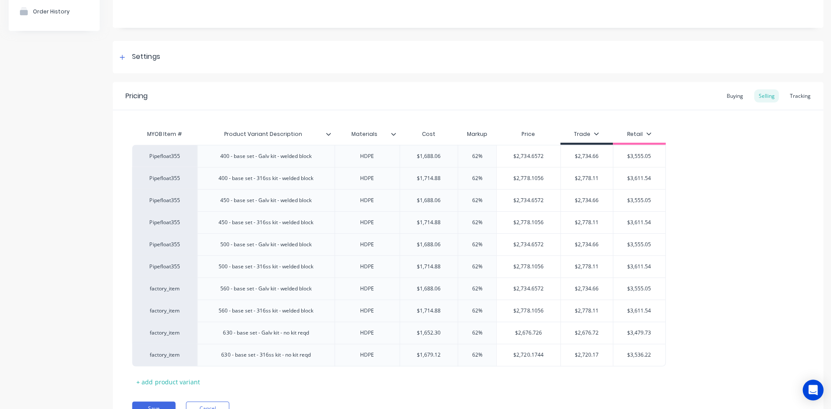
click at [169, 289] on div "factory_item" at bounding box center [165, 289] width 48 height 8
paste input "Pipefloat355"
type input "Pipefloat355"
click at [170, 298] on button "Pipefloat355" at bounding box center [168, 301] width 55 height 13
type textarea "x"
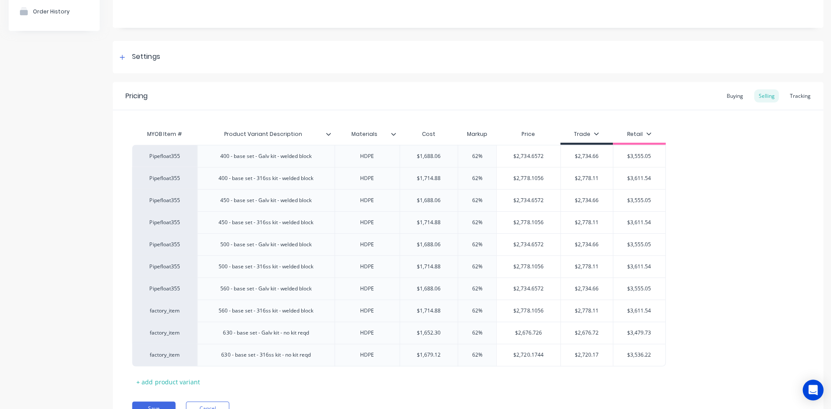
click at [168, 310] on div "factory_item" at bounding box center [165, 311] width 48 height 8
paste input "Pipefloat355"
type input "Pipefloat355"
click at [172, 320] on button "Pipefloat355" at bounding box center [168, 323] width 55 height 13
type textarea "x"
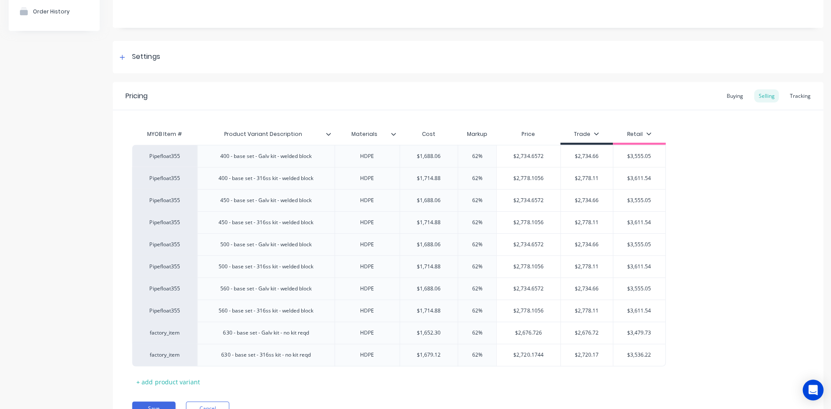
click at [169, 334] on div "factory_item" at bounding box center [165, 333] width 48 height 8
paste input "Pipefloat355"
click at [171, 354] on div "factory_item" at bounding box center [165, 355] width 48 height 8
type input "Pipefloat355"
paste input "Pipefloat355"
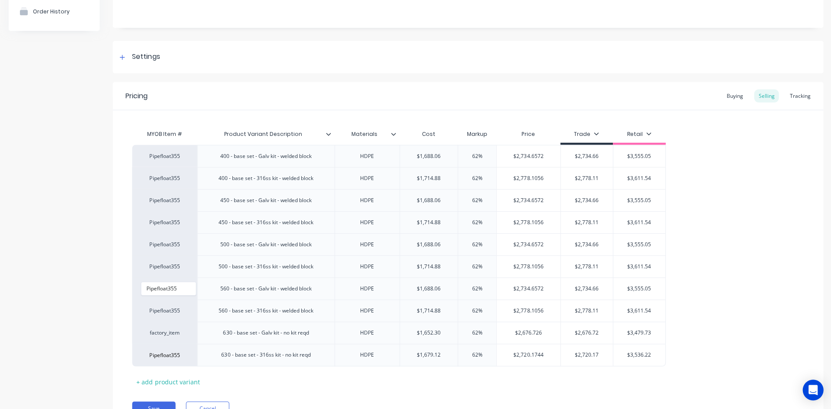
type input "Pipefloat355"
click at [168, 288] on button "Pipefloat355" at bounding box center [168, 288] width 55 height 13
click at [164, 403] on button "Save" at bounding box center [153, 408] width 43 height 14
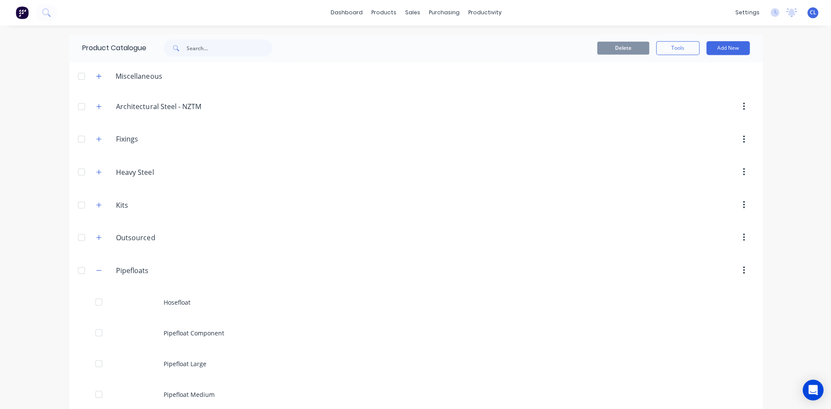
click at [101, 269] on div "Pipefloats Pipefloats" at bounding box center [157, 271] width 136 height 16
click at [97, 269] on icon "button" at bounding box center [98, 270] width 5 height 6
drag, startPoint x: 473, startPoint y: 166, endPoint x: 815, endPoint y: 171, distance: 341.4
click at [474, 166] on div at bounding box center [489, 172] width 528 height 16
click at [97, 367] on icon "button" at bounding box center [98, 369] width 5 height 6
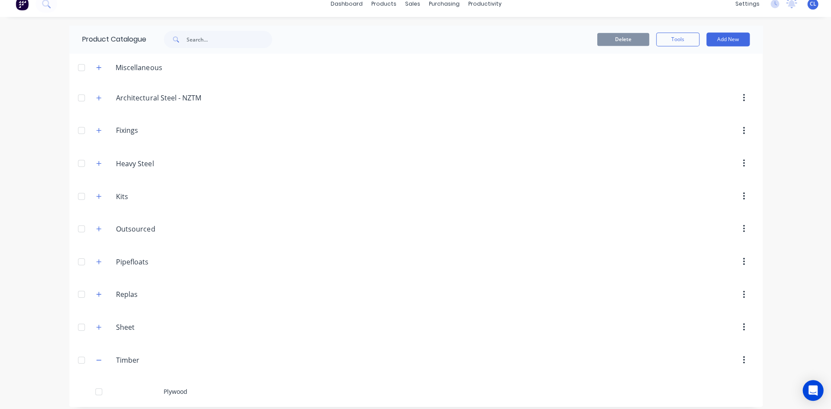
scroll to position [15, 0]
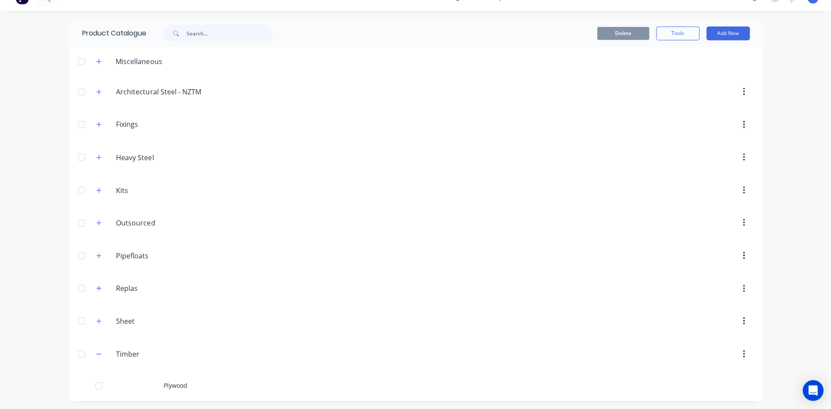
click at [174, 383] on div "Plywood" at bounding box center [415, 385] width 692 height 31
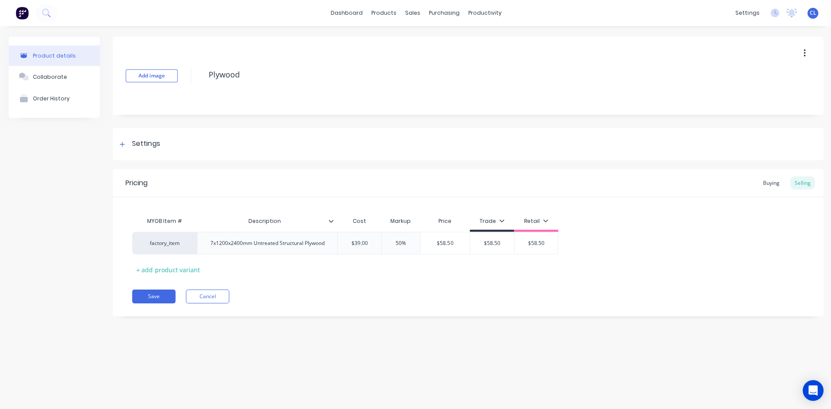
type textarea "x"
click at [673, 264] on div "MYOB Item # Description Cost Markup Price Trade Retail factory_item 7x1200x2400…" at bounding box center [467, 244] width 671 height 64
drag, startPoint x: 440, startPoint y: 14, endPoint x: 447, endPoint y: 22, distance: 10.4
click at [440, 14] on div "purchasing" at bounding box center [443, 12] width 39 height 13
click at [472, 39] on div "Purchase Orders" at bounding box center [472, 42] width 46 height 8
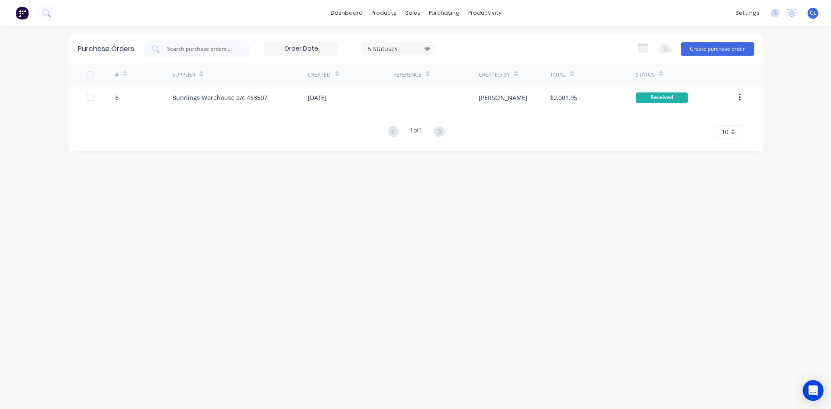
click at [211, 97] on div "Bunnings Warehouse a/c 453507" at bounding box center [219, 97] width 95 height 9
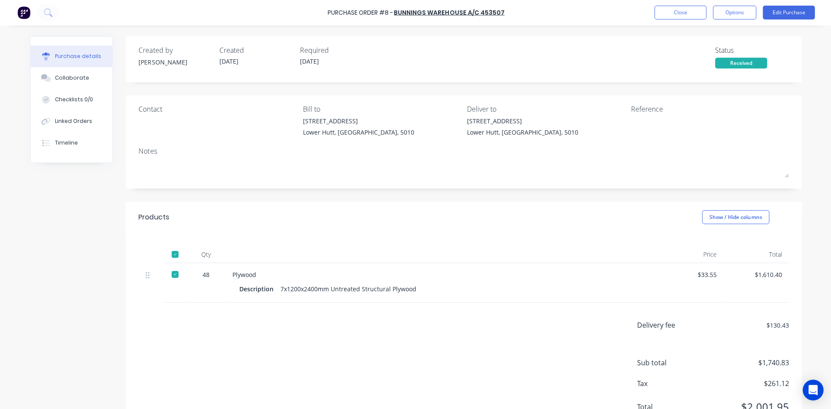
click at [742, 10] on button "Options" at bounding box center [733, 13] width 43 height 14
click at [560, 252] on div at bounding box center [441, 254] width 433 height 17
click at [440, 231] on div "Products Show / Hide columns" at bounding box center [462, 217] width 675 height 31
click at [530, 230] on div "Products Show / Hide columns" at bounding box center [462, 217] width 675 height 31
